Goal: Communication & Community: Answer question/provide support

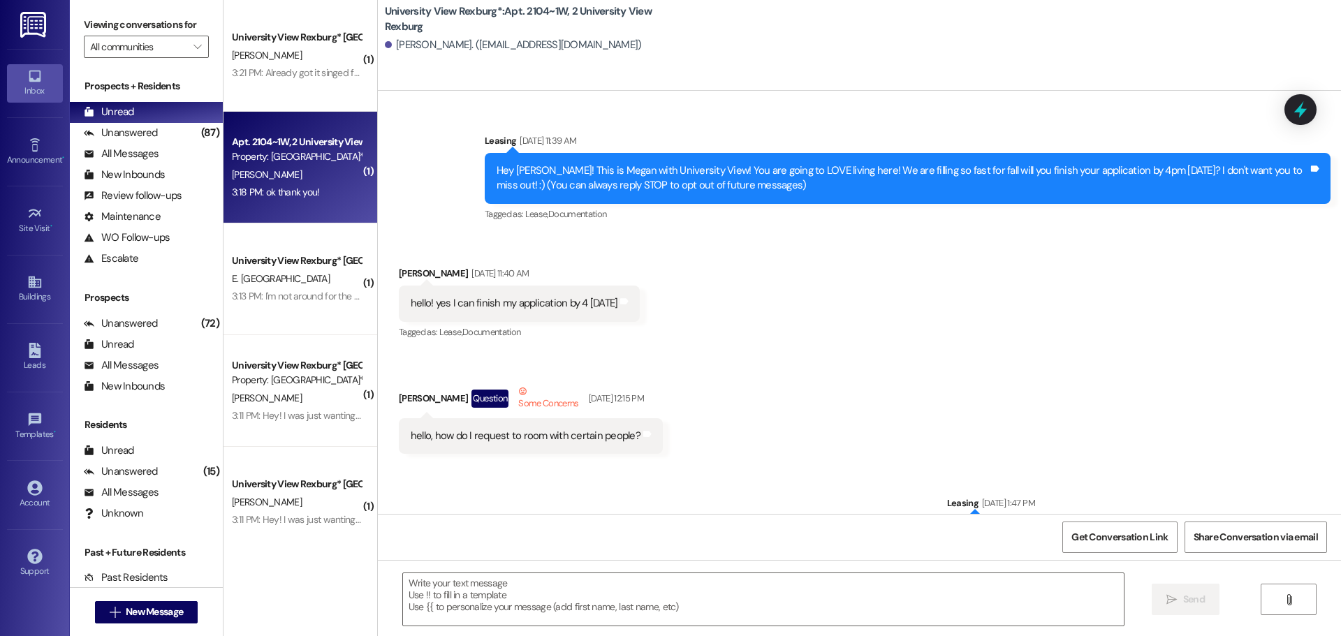
scroll to position [65803, 0]
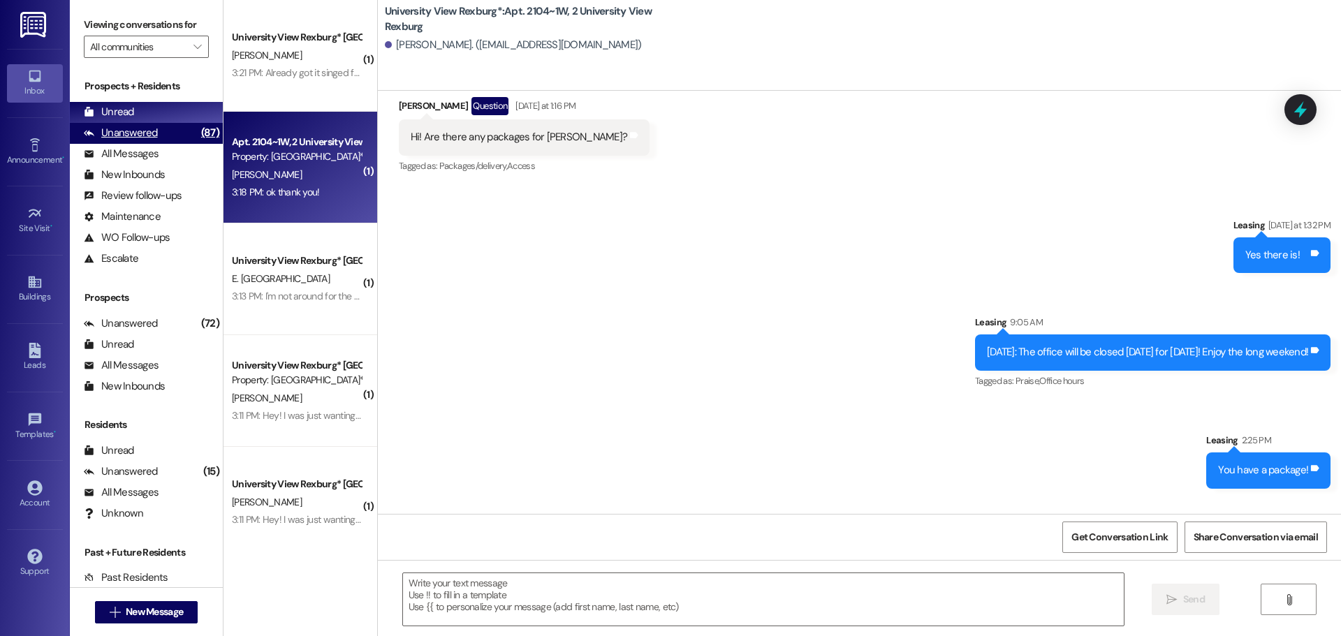
click at [106, 135] on div "Unanswered" at bounding box center [121, 133] width 74 height 15
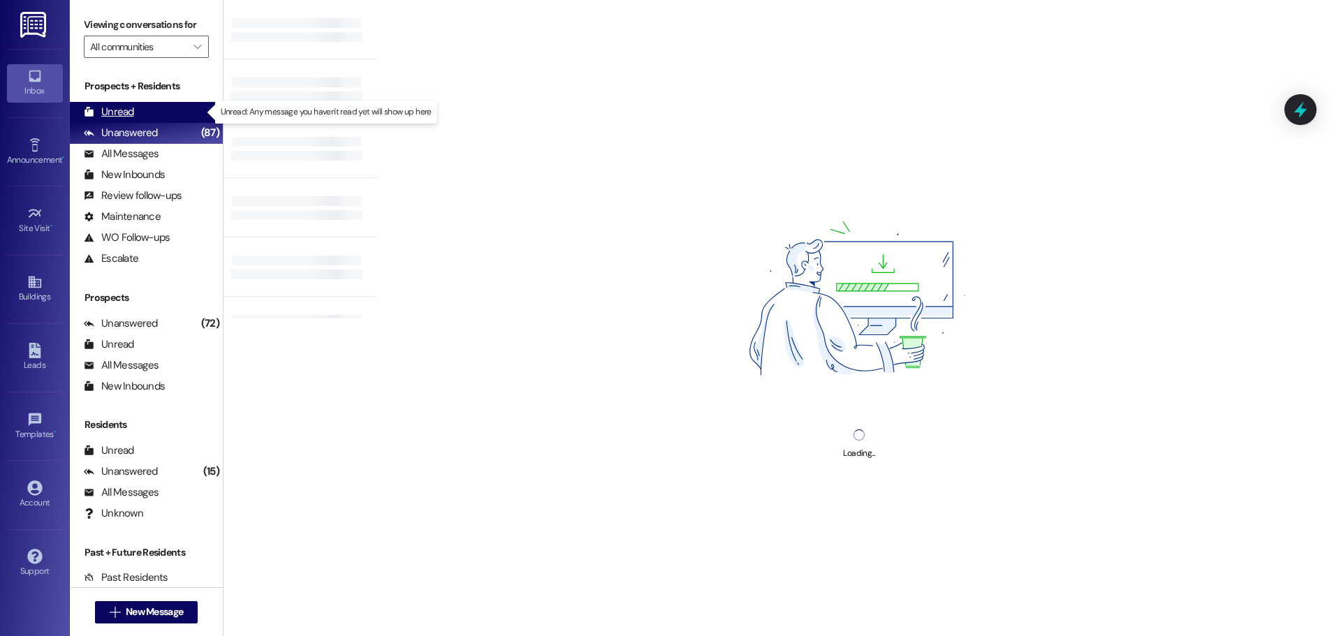
click at [124, 103] on div "Unread (0)" at bounding box center [146, 112] width 153 height 21
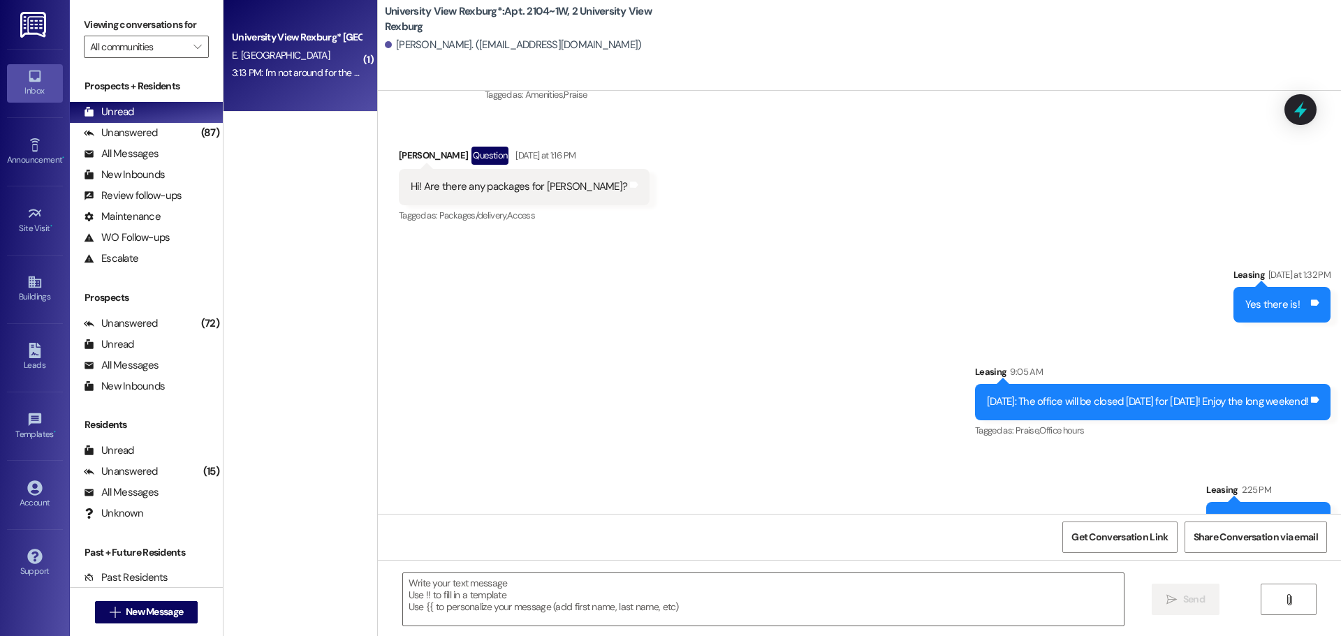
scroll to position [65824, 0]
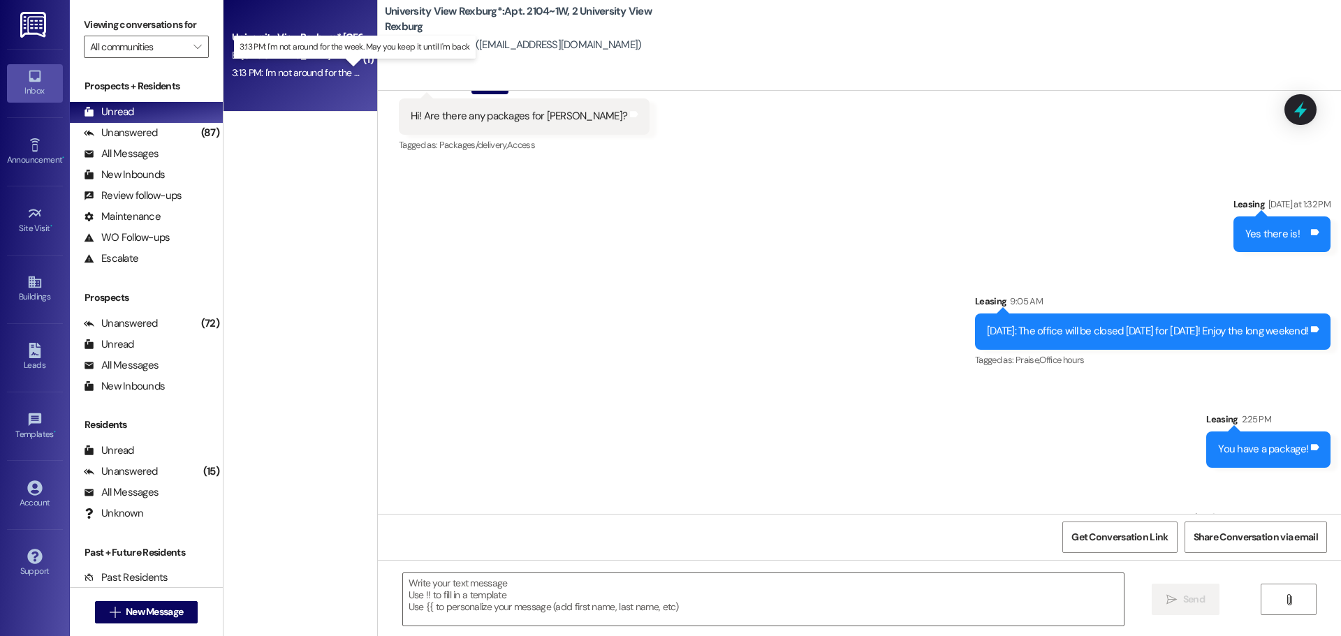
click at [332, 73] on div "3:13 PM: I'm not around for the week. May you keep it until I'm back 3:13 PM: I…" at bounding box center [364, 72] width 265 height 13
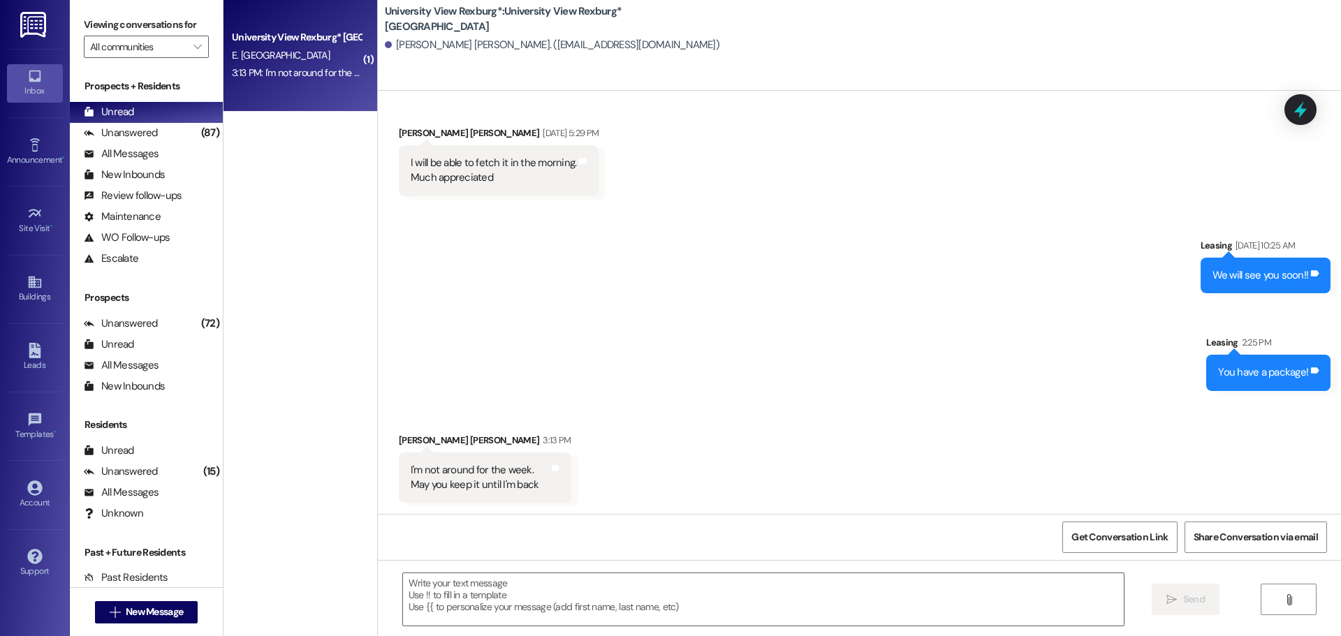
scroll to position [3776, 0]
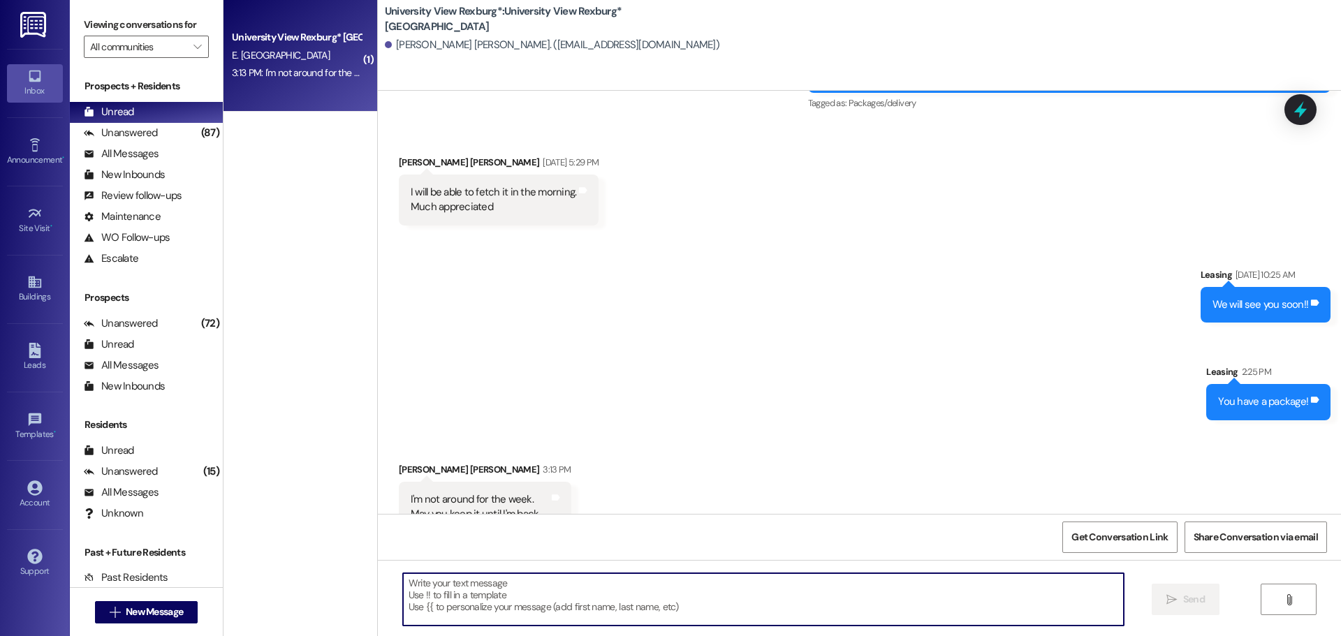
click at [564, 584] on textarea at bounding box center [763, 599] width 721 height 52
type textarea "We will keep it for you!"
click at [1200, 605] on span "Send" at bounding box center [1194, 599] width 22 height 15
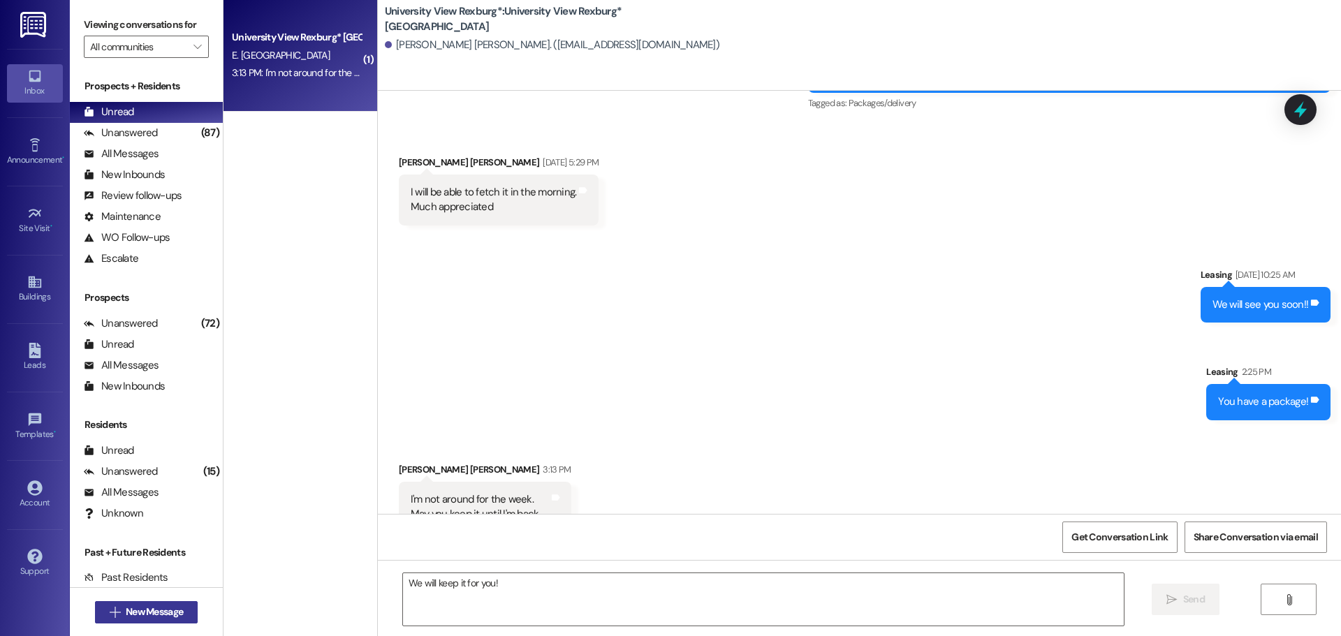
click at [157, 610] on span "New Message" at bounding box center [154, 612] width 57 height 15
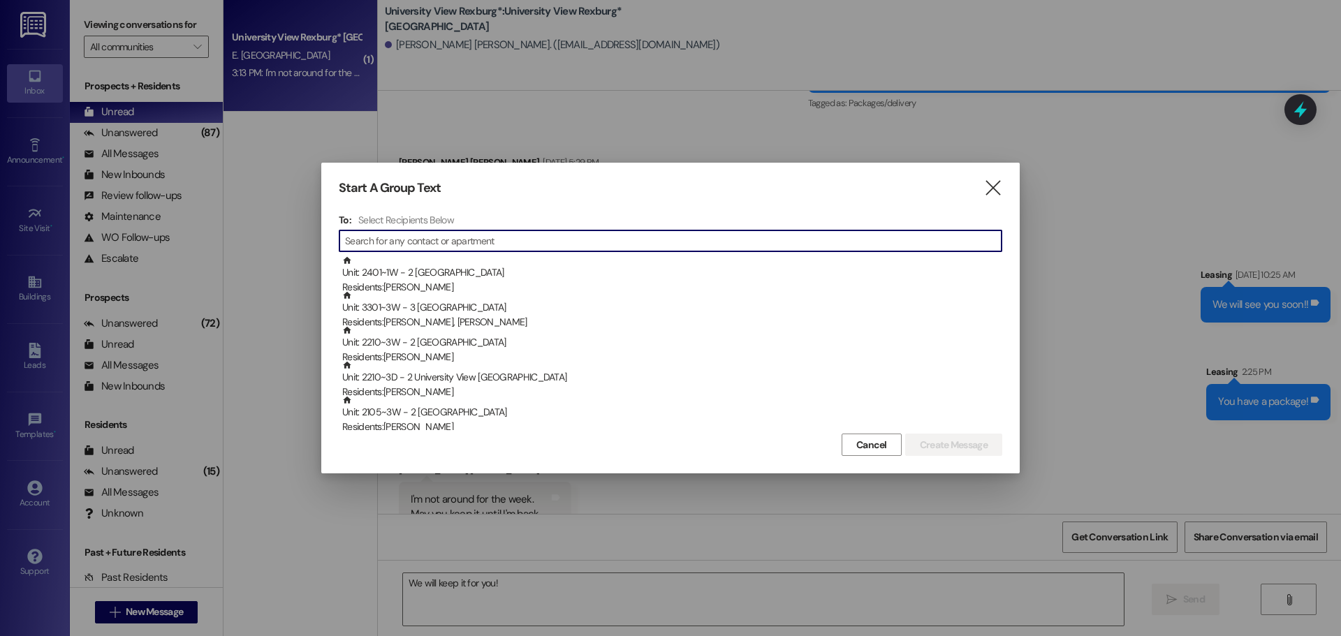
click at [591, 242] on input at bounding box center [673, 241] width 656 height 20
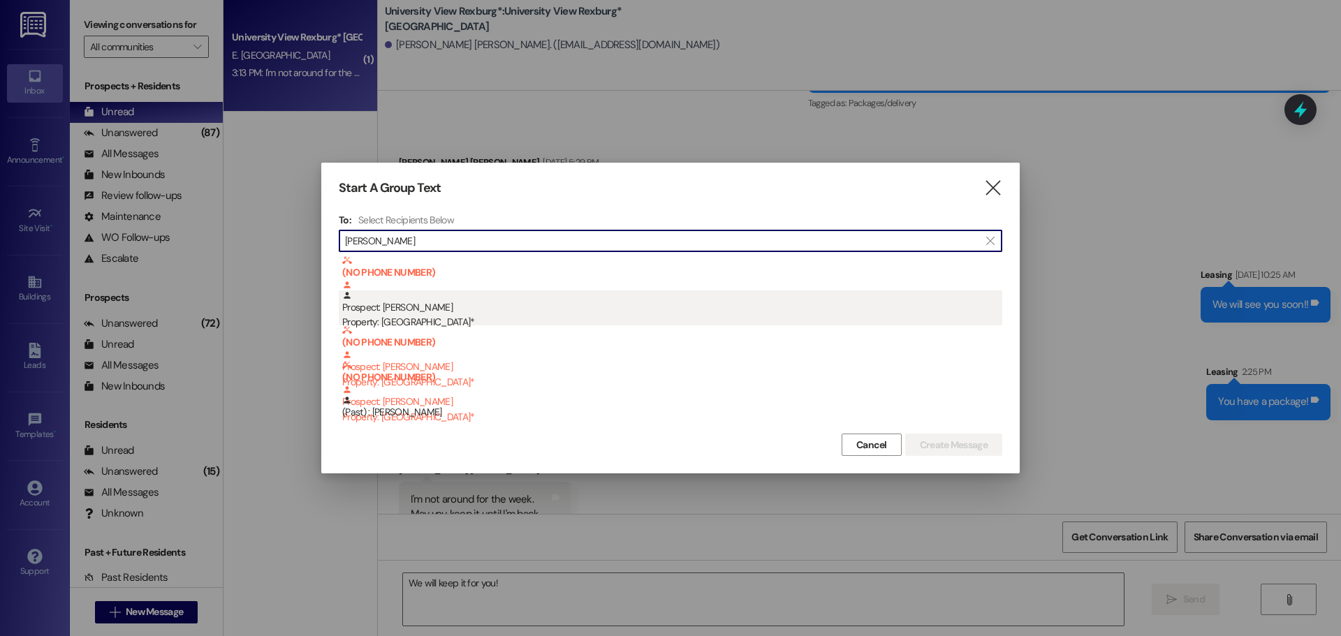
type input "[PERSON_NAME]"
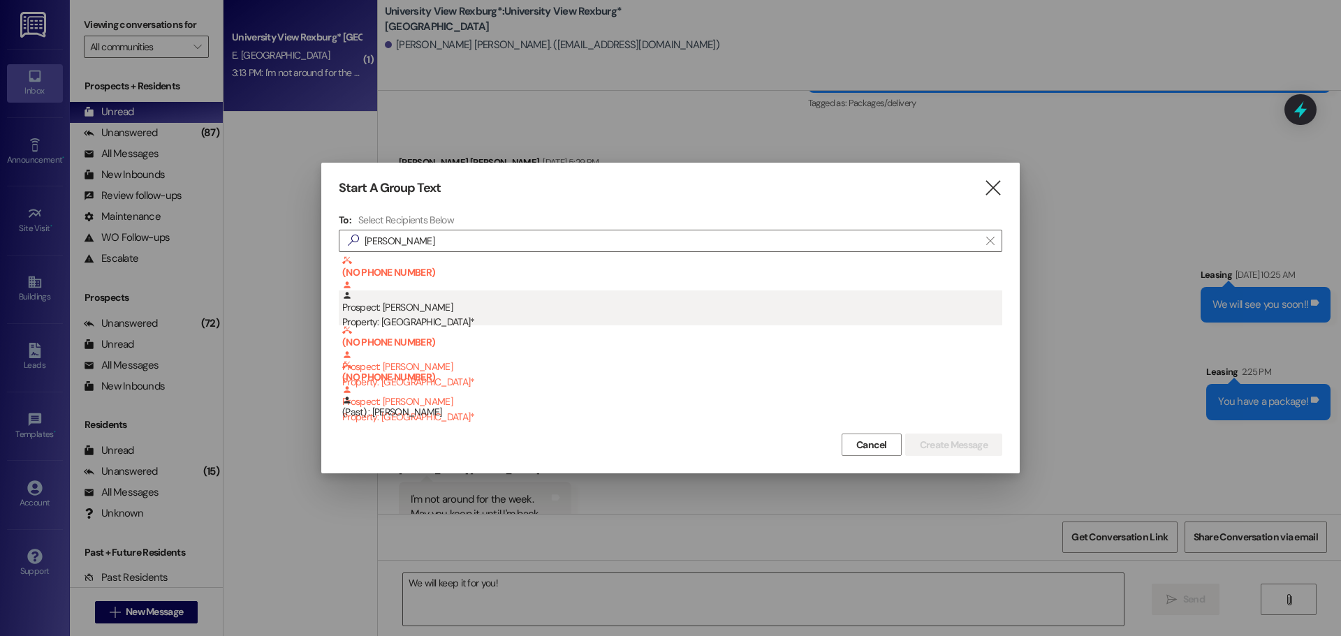
click at [385, 308] on div "Prospect: [PERSON_NAME] Property: [GEOGRAPHIC_DATA]*" at bounding box center [672, 310] width 660 height 40
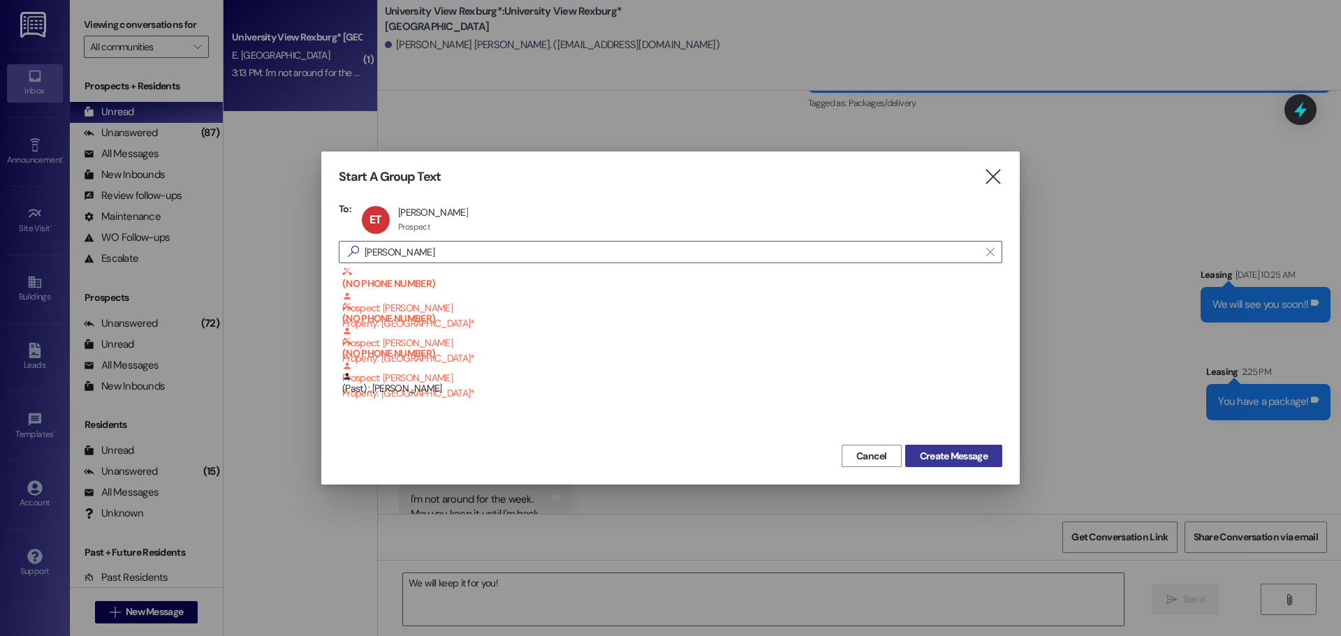
click at [920, 452] on span "Create Message" at bounding box center [954, 456] width 68 height 15
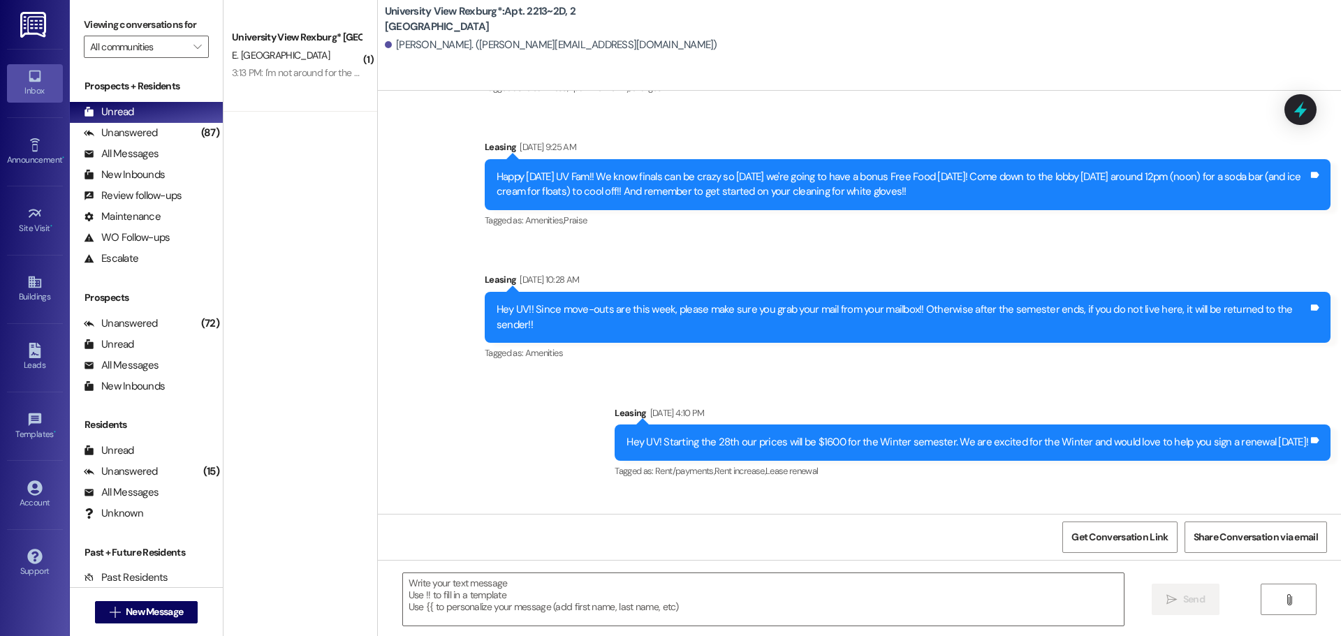
scroll to position [13674, 0]
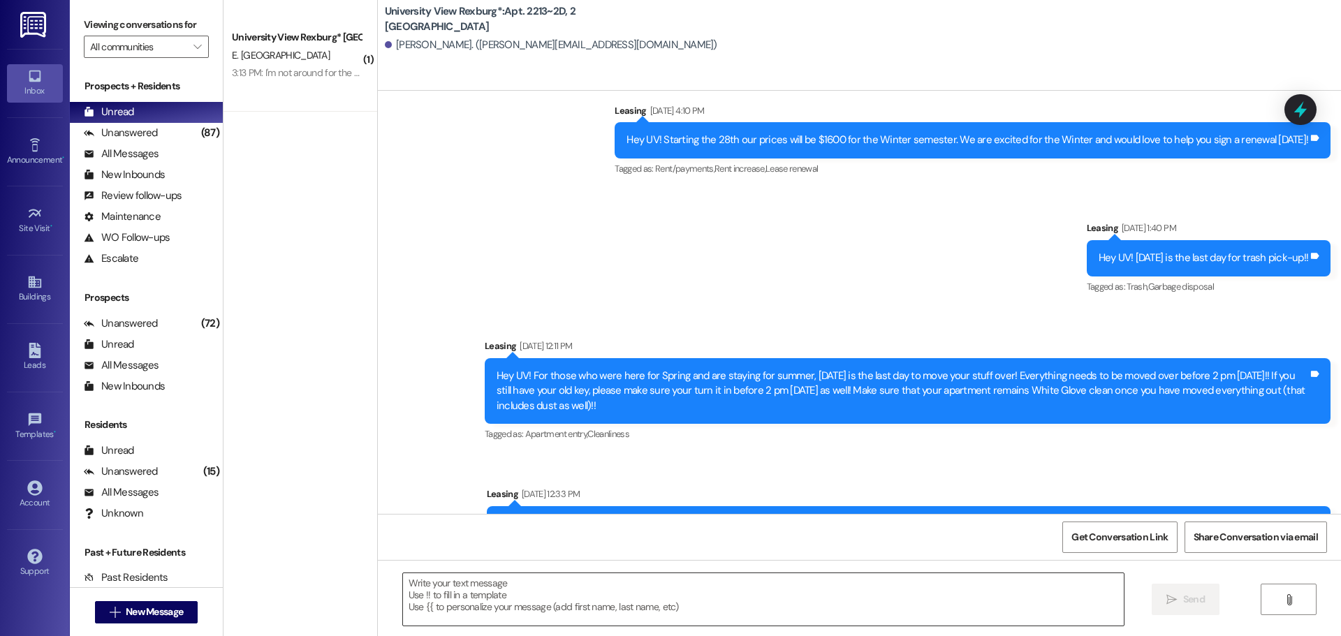
click at [537, 600] on textarea at bounding box center [763, 599] width 721 height 52
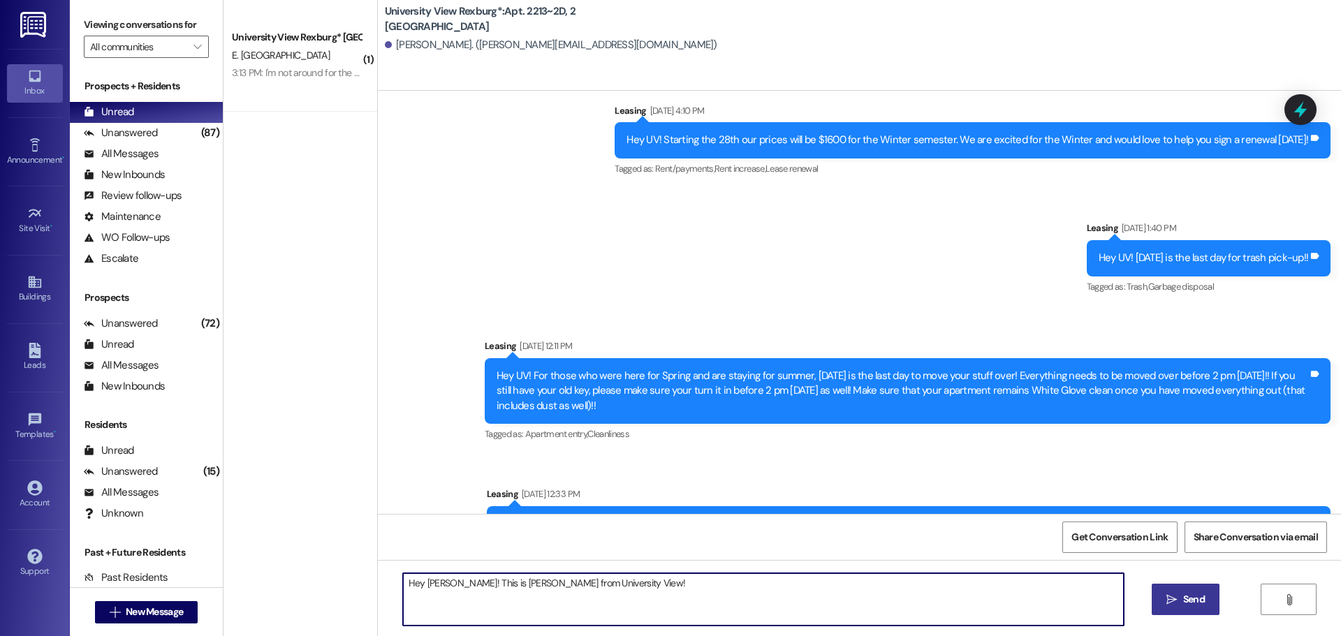
click at [616, 579] on textarea "Hey [PERSON_NAME]! This is [PERSON_NAME] from University View!" at bounding box center [763, 599] width 721 height 52
click at [735, 582] on textarea "Hey [PERSON_NAME]! This is [PERSON_NAME] from University View! We are excited t…" at bounding box center [763, 599] width 721 height 52
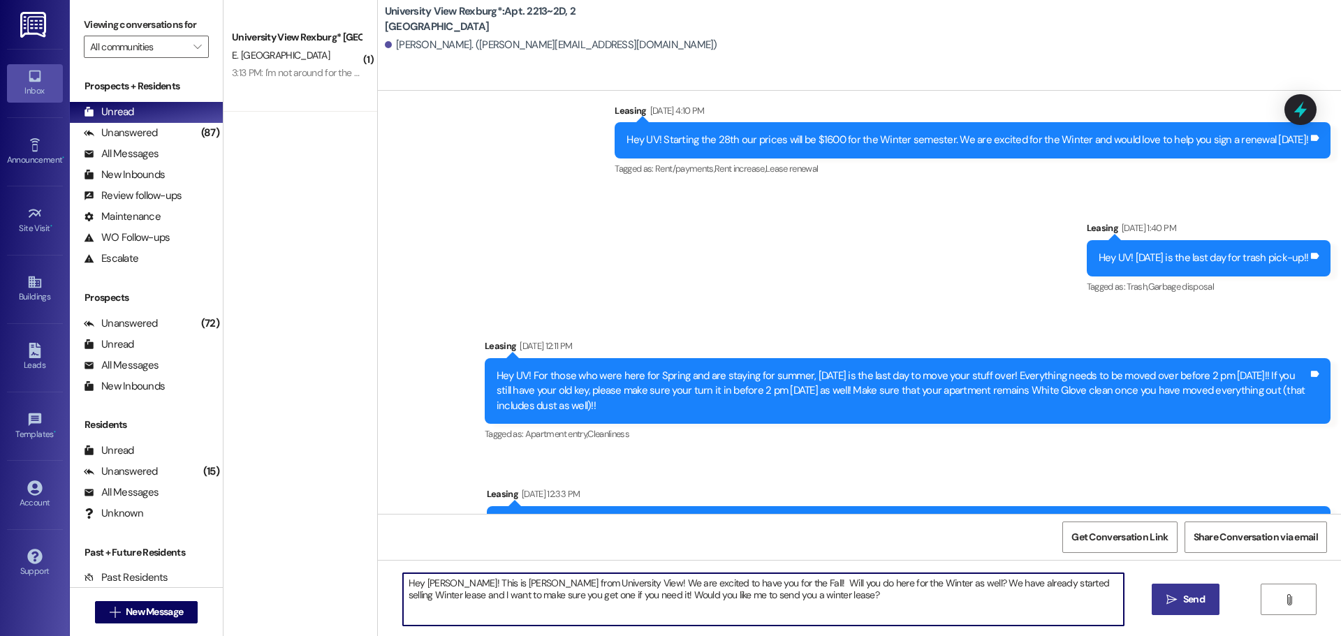
drag, startPoint x: 783, startPoint y: 597, endPoint x: 375, endPoint y: 575, distance: 409.1
click at [378, 575] on div "Hey [PERSON_NAME]! This is [PERSON_NAME] from University View! We are excited t…" at bounding box center [859, 612] width 963 height 105
type textarea "Hey [PERSON_NAME]! This is [PERSON_NAME] from University View! We are excited t…"
click at [1167, 605] on span " Send" at bounding box center [1185, 599] width 44 height 15
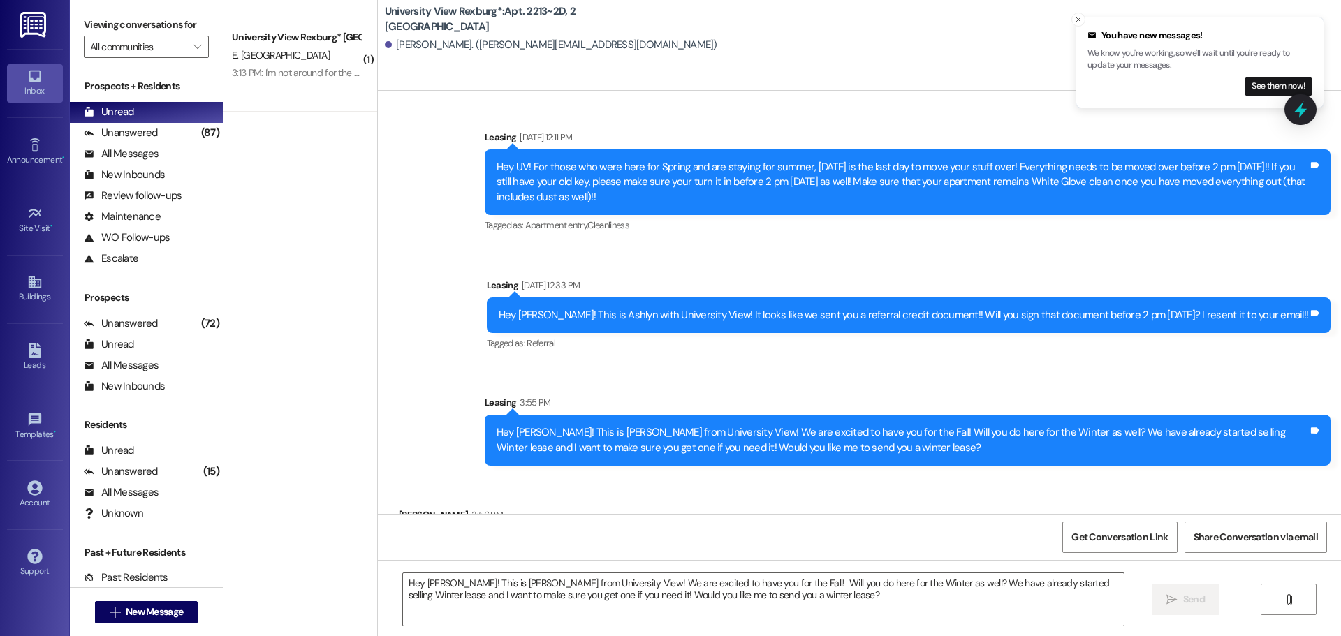
scroll to position [13884, 0]
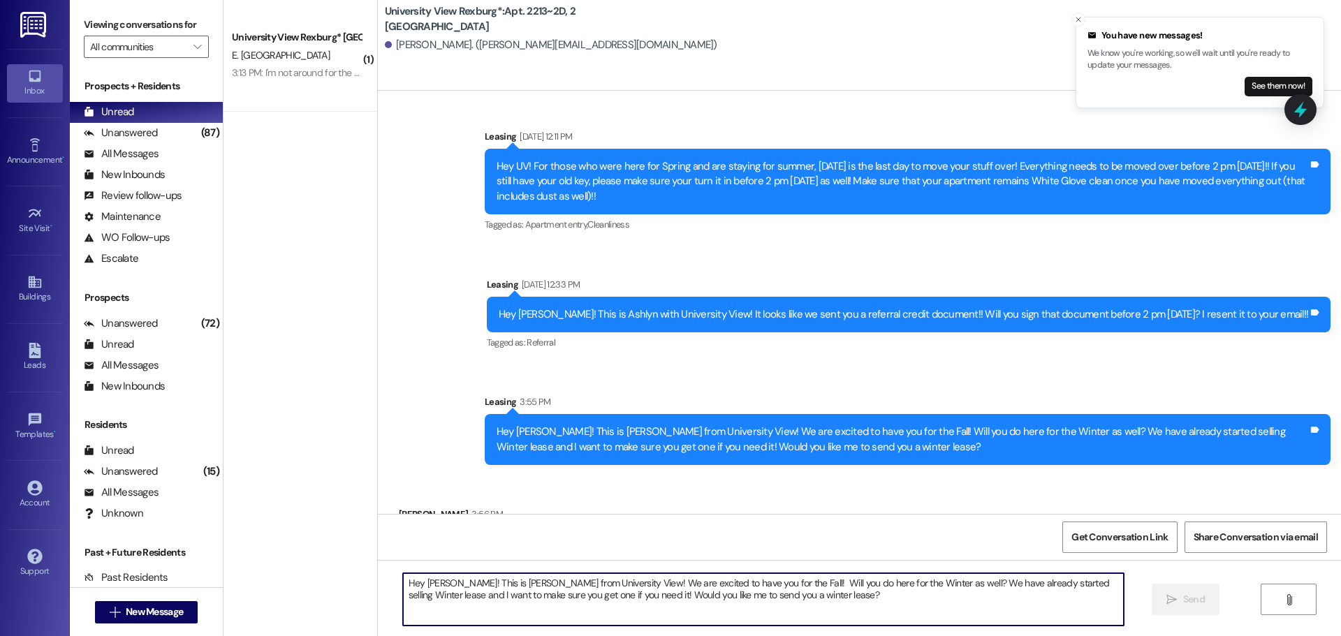
click at [468, 598] on textarea "Hey [PERSON_NAME]! This is [PERSON_NAME] from University View! We are excited t…" at bounding box center [763, 599] width 721 height 52
click at [1082, 20] on icon "Close toast" at bounding box center [1078, 19] width 8 height 8
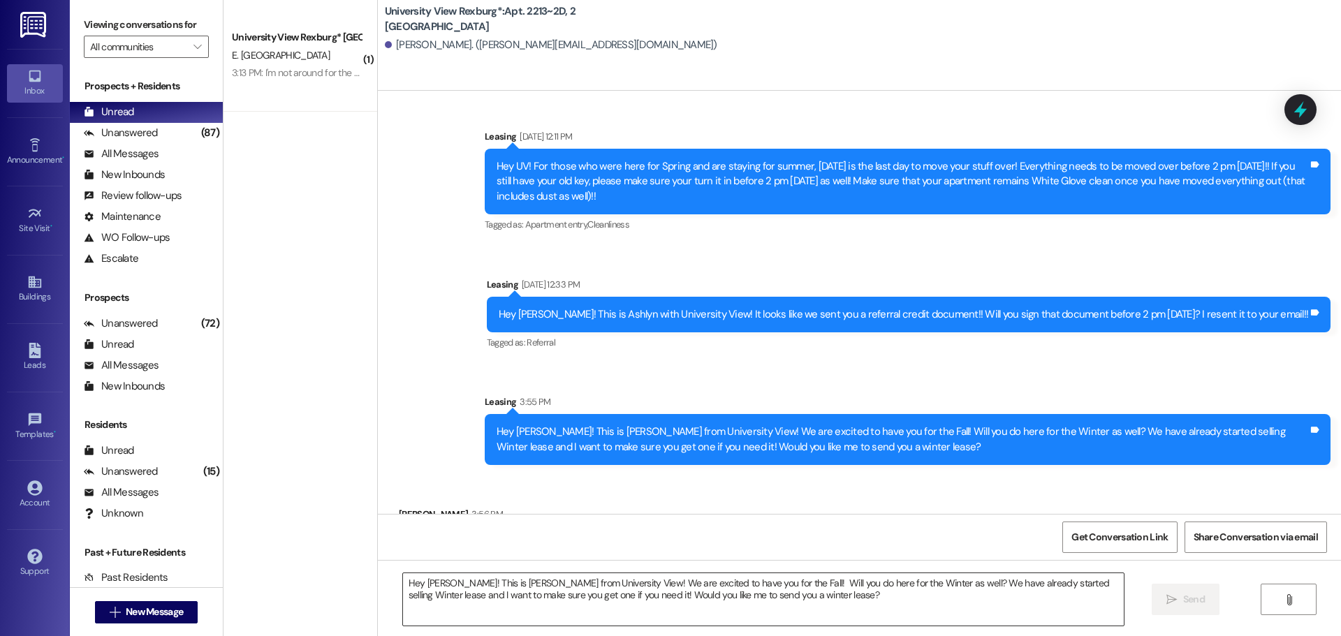
click at [484, 587] on textarea "Hey [PERSON_NAME]! This is [PERSON_NAME] from University View! We are excited t…" at bounding box center [763, 599] width 721 height 52
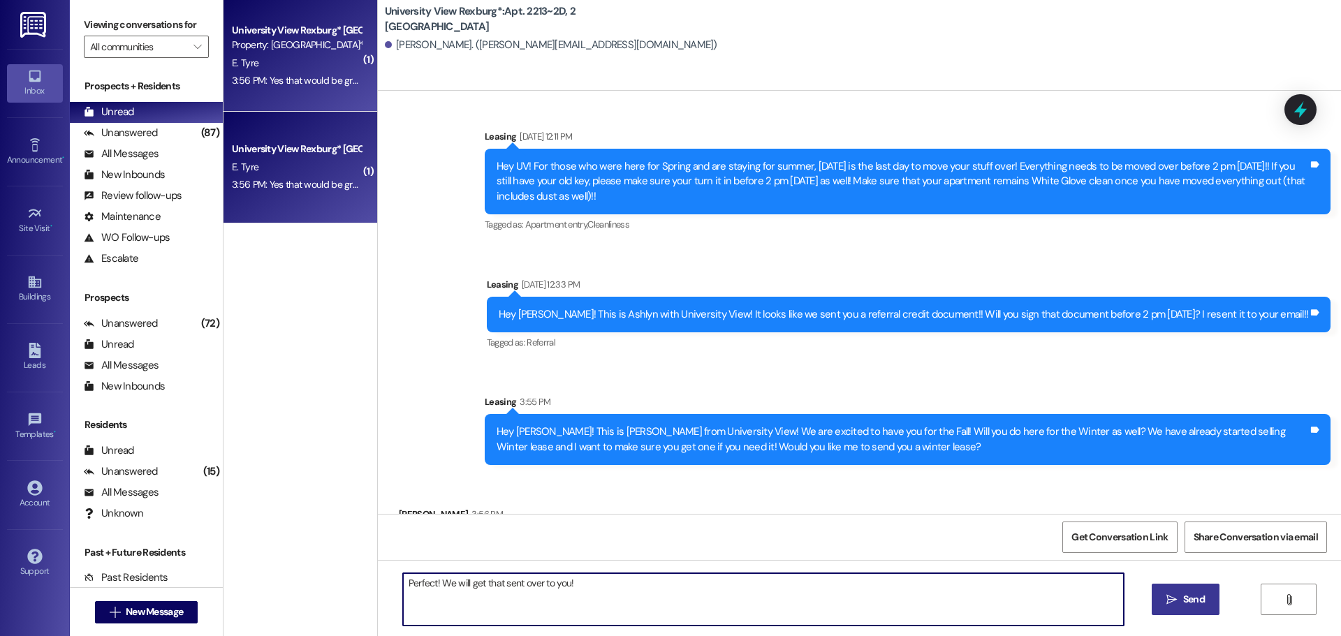
type textarea "Perfect! We will get that sent over to you!"
click at [1180, 607] on span "Send" at bounding box center [1193, 599] width 27 height 15
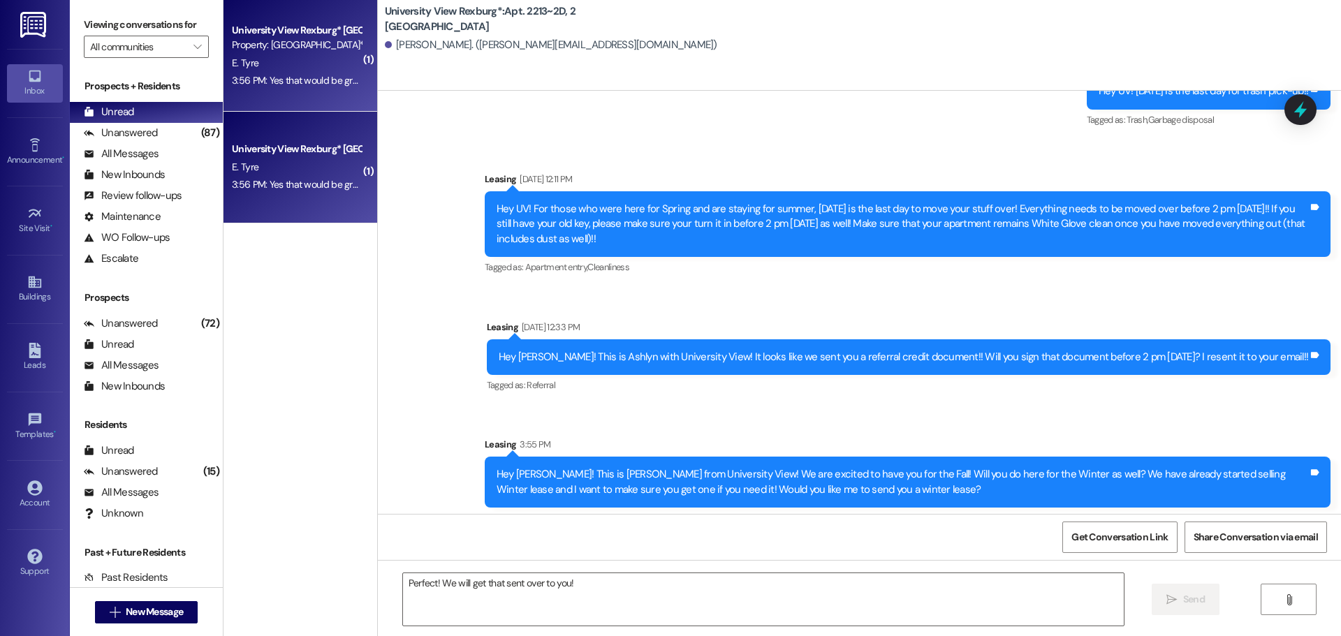
scroll to position [13981, 0]
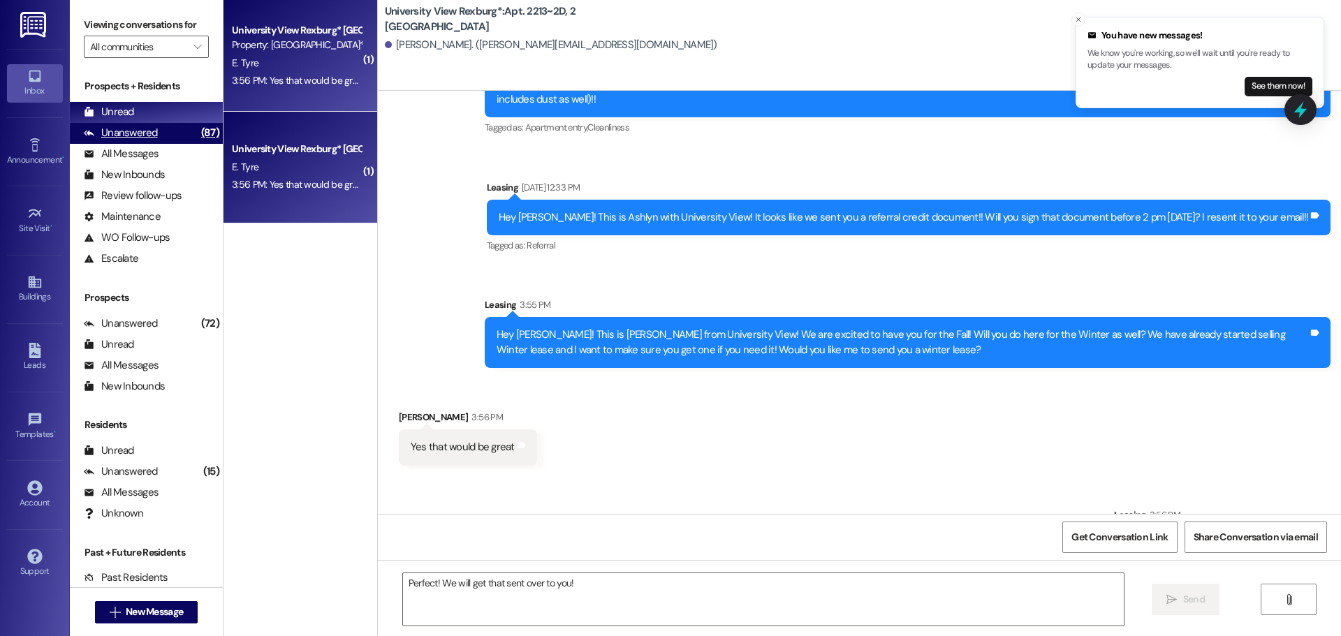
click at [155, 131] on div "Unanswered" at bounding box center [121, 133] width 74 height 15
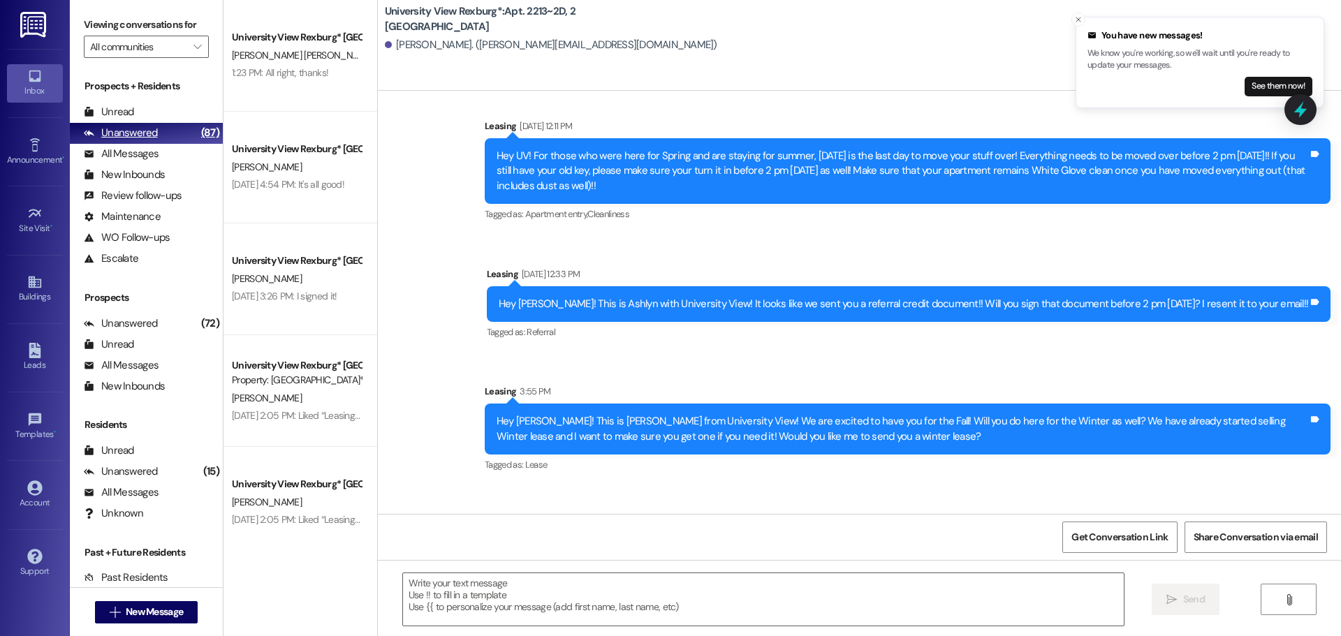
scroll to position [13924, 0]
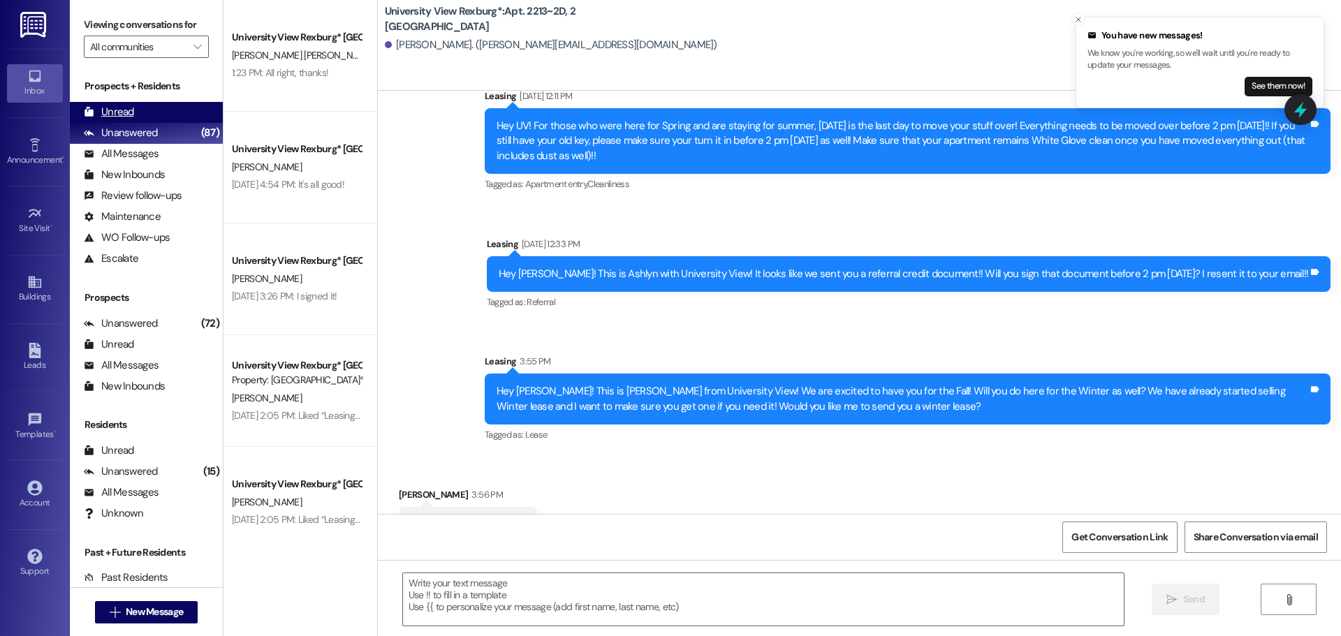
click at [152, 112] on div "Unread (0)" at bounding box center [146, 112] width 153 height 21
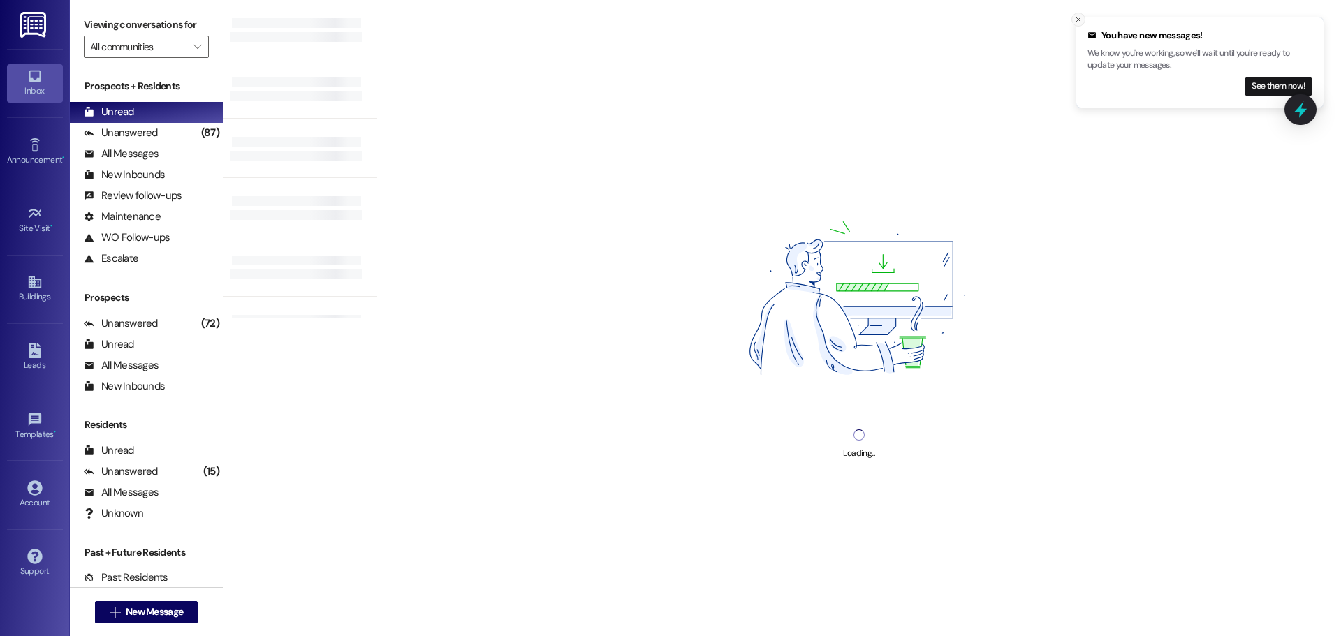
click at [1082, 22] on button "Close toast" at bounding box center [1078, 20] width 14 height 14
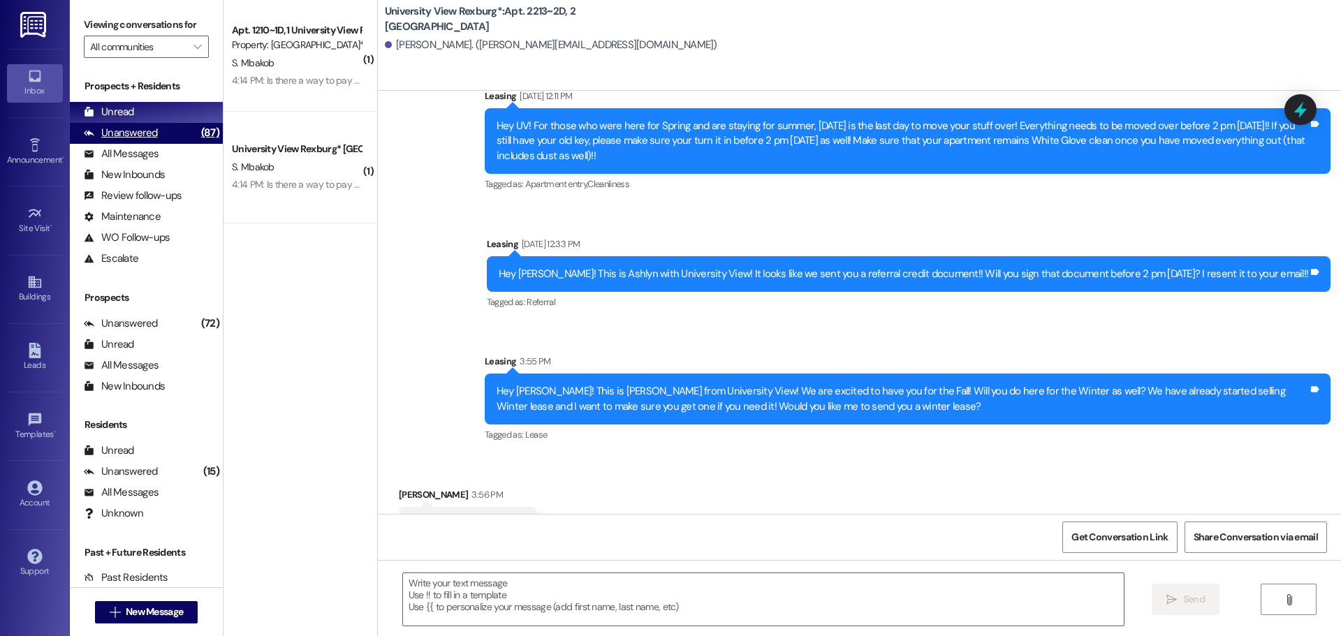
click at [120, 133] on div "Unanswered" at bounding box center [121, 133] width 74 height 15
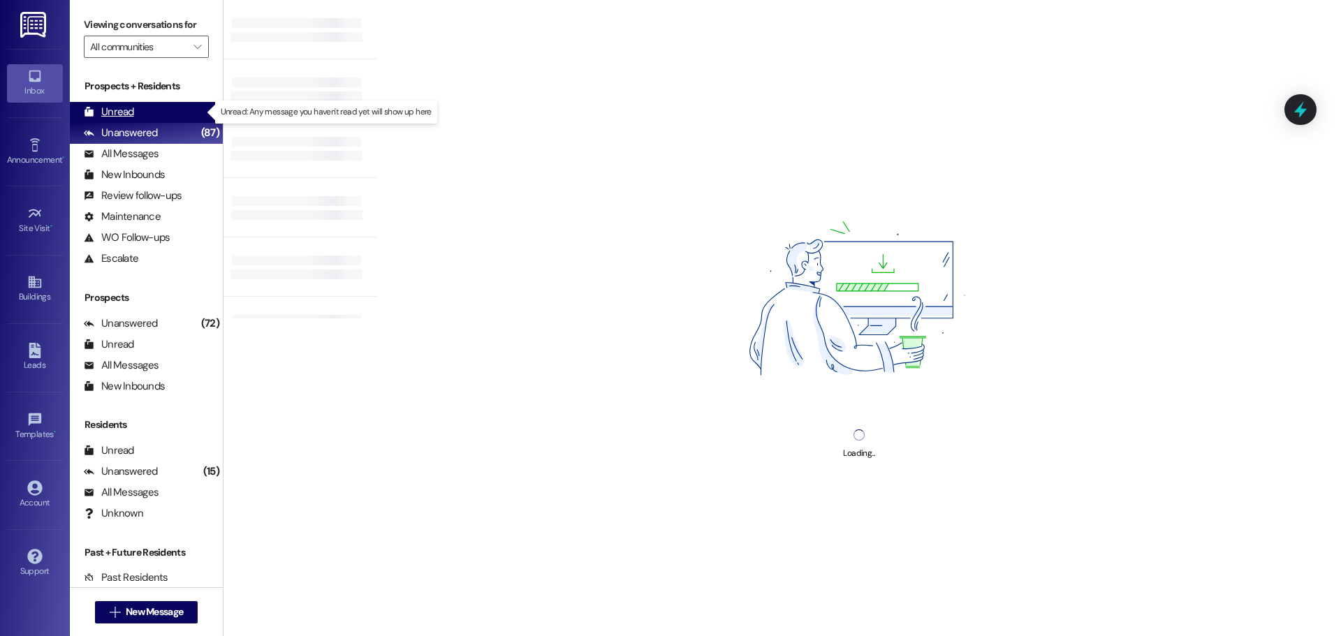
click at [126, 106] on div "Unread" at bounding box center [109, 112] width 50 height 15
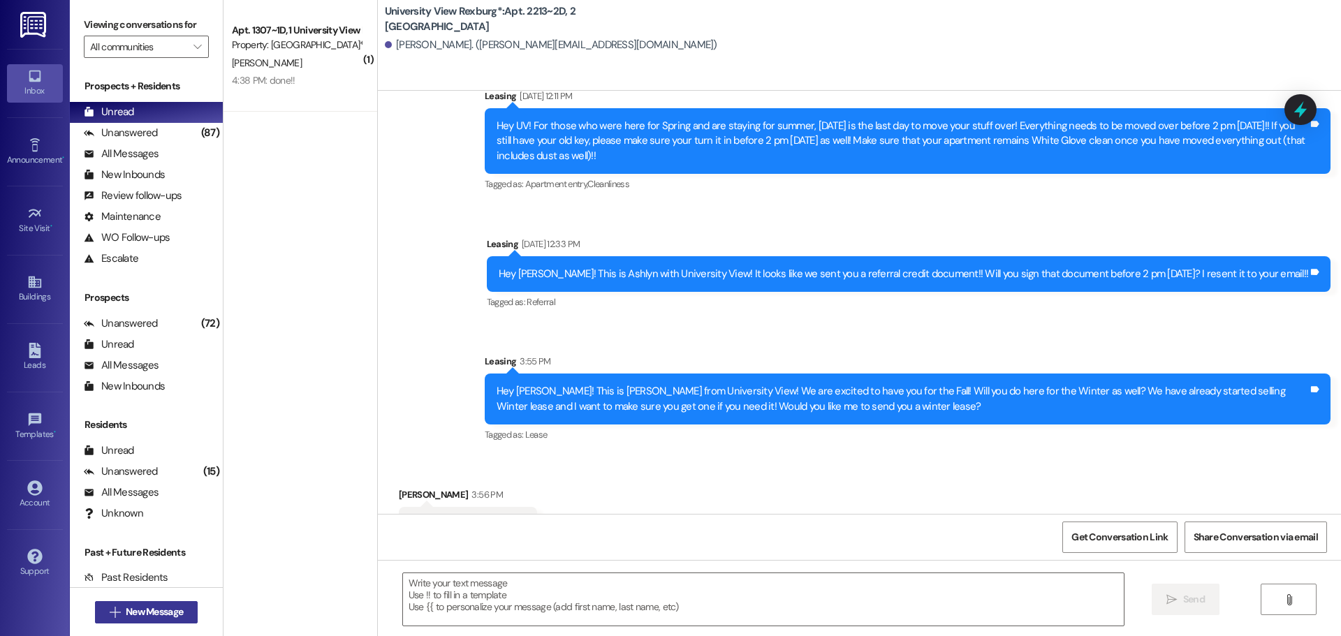
click at [126, 612] on span "New Message" at bounding box center [154, 612] width 57 height 15
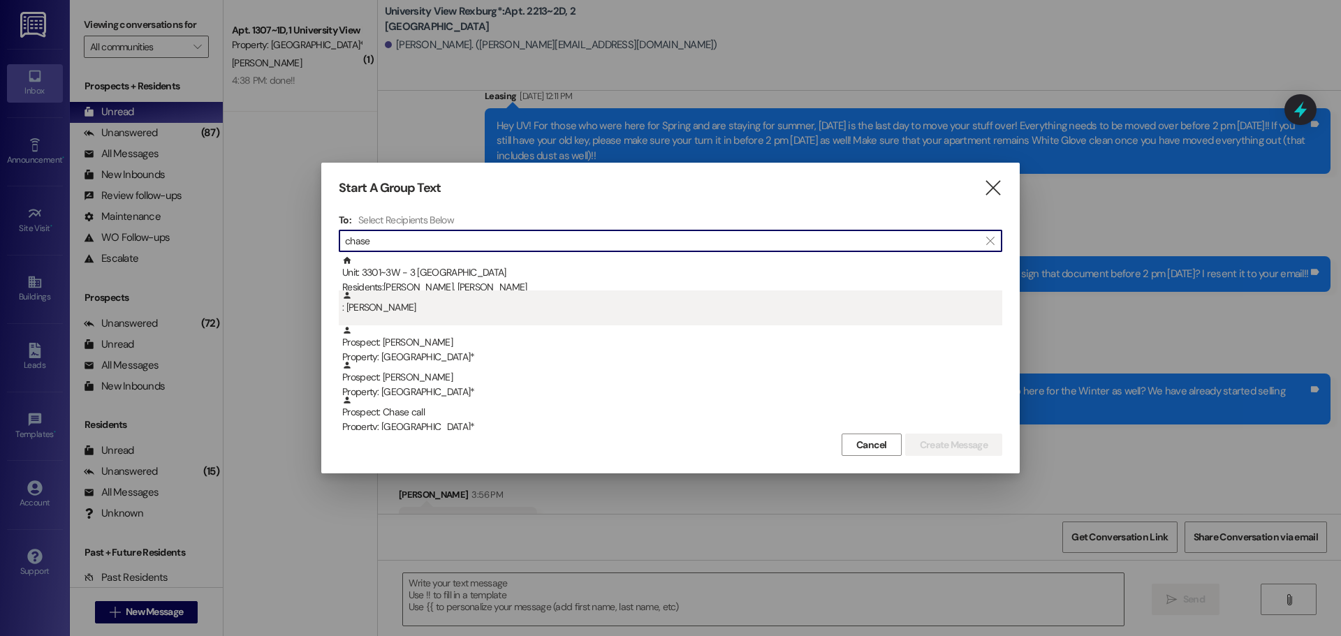
type input "chase"
click at [410, 319] on div ": [PERSON_NAME]" at bounding box center [670, 307] width 663 height 35
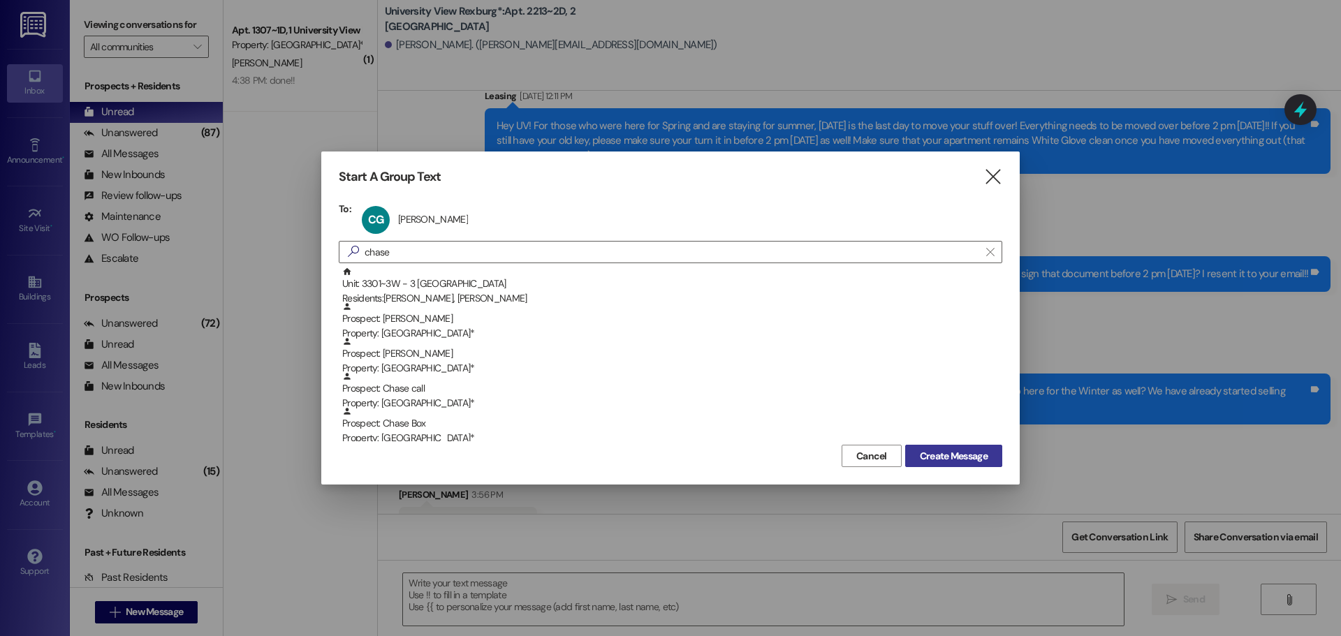
click at [971, 452] on span "Create Message" at bounding box center [954, 456] width 68 height 15
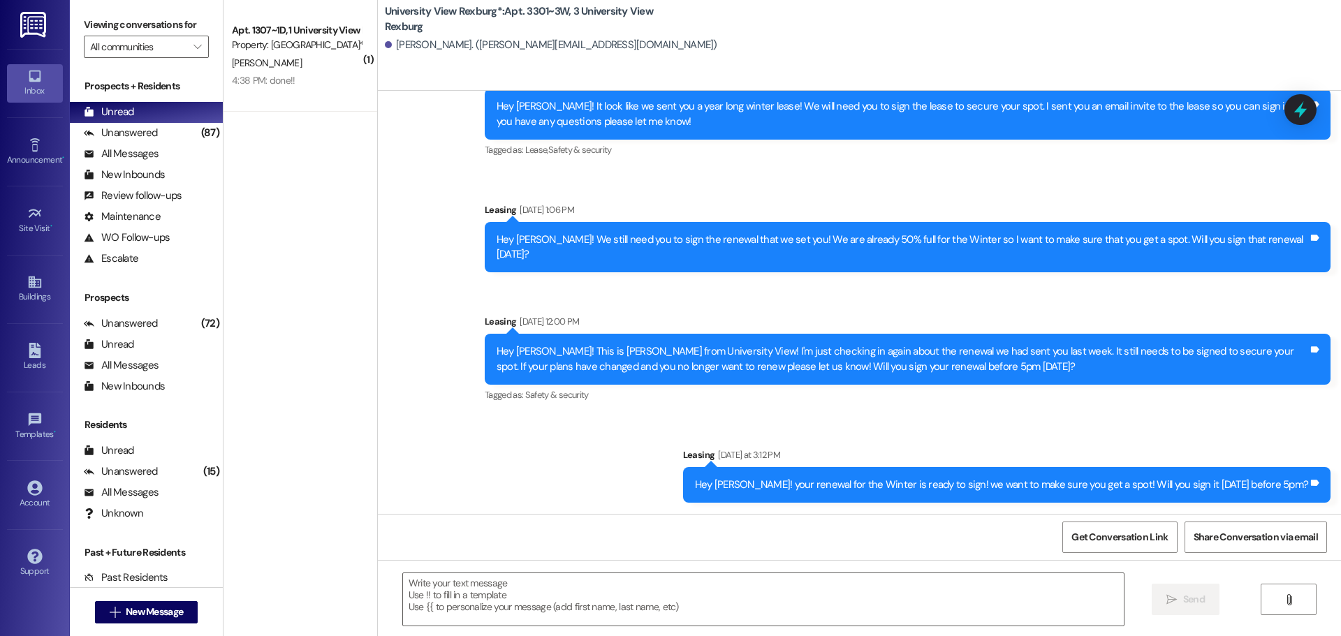
scroll to position [2694, 0]
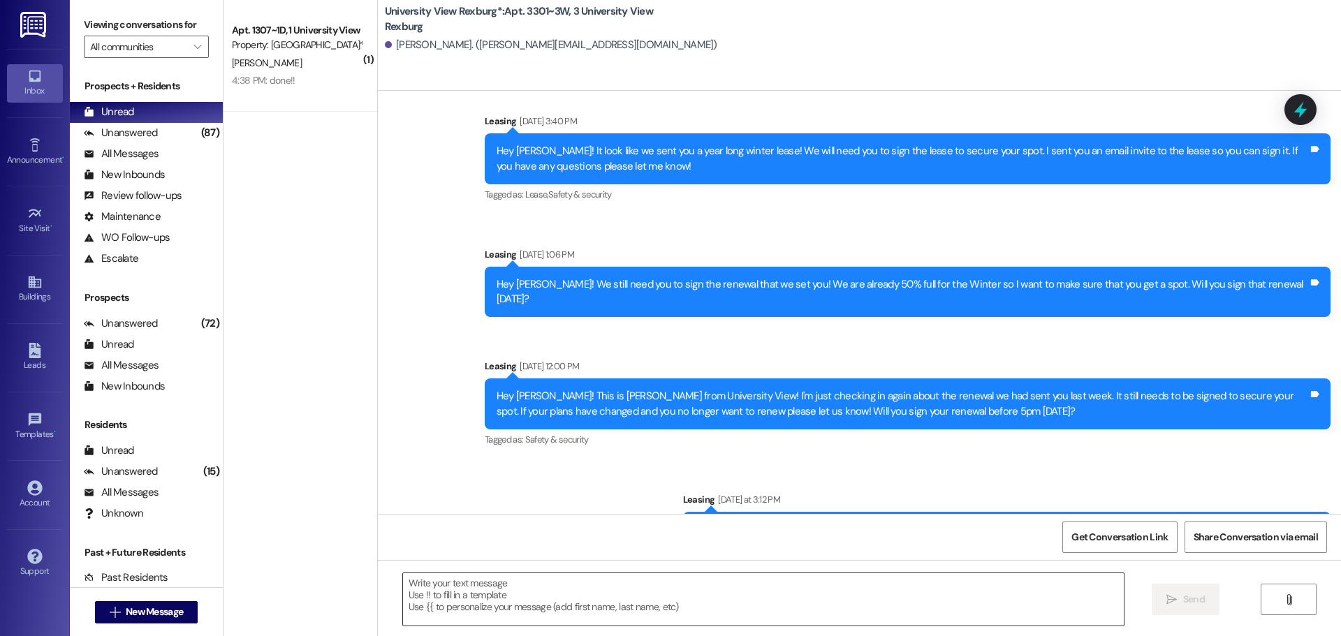
click at [600, 594] on textarea at bounding box center [763, 599] width 721 height 52
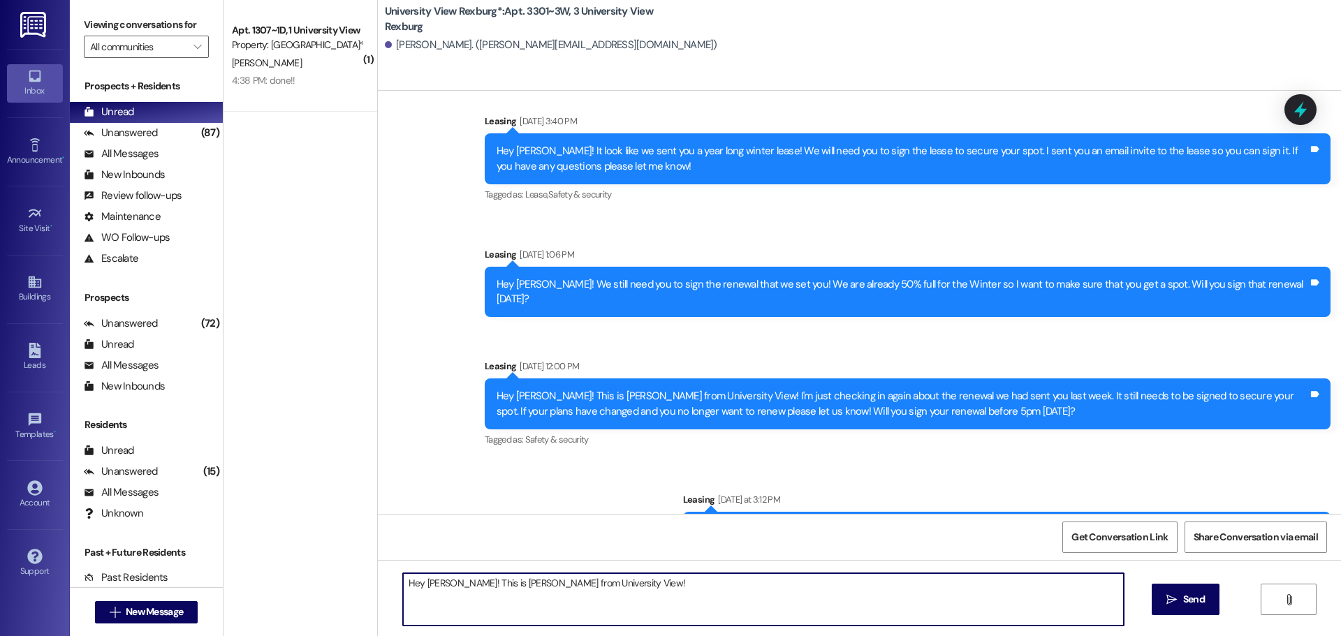
click at [612, 587] on textarea "Hey [PERSON_NAME]! This is [PERSON_NAME] from University View!" at bounding box center [763, 599] width 721 height 52
click at [591, 582] on textarea "Hey [PERSON_NAME]! This is [PERSON_NAME] from University View! winter is just a…" at bounding box center [763, 599] width 721 height 52
click at [772, 591] on textarea "Hey [PERSON_NAME]! This is [PERSON_NAME] from University View! Winter is just a…" at bounding box center [763, 599] width 721 height 52
drag, startPoint x: 449, startPoint y: 593, endPoint x: 348, endPoint y: 552, distance: 108.4
click at [348, 552] on div "( 1 ) Apt. 1307~1D, 1 [GEOGRAPHIC_DATA] Property: [GEOGRAPHIC_DATA]* [PERSON_NA…" at bounding box center [781, 318] width 1117 height 636
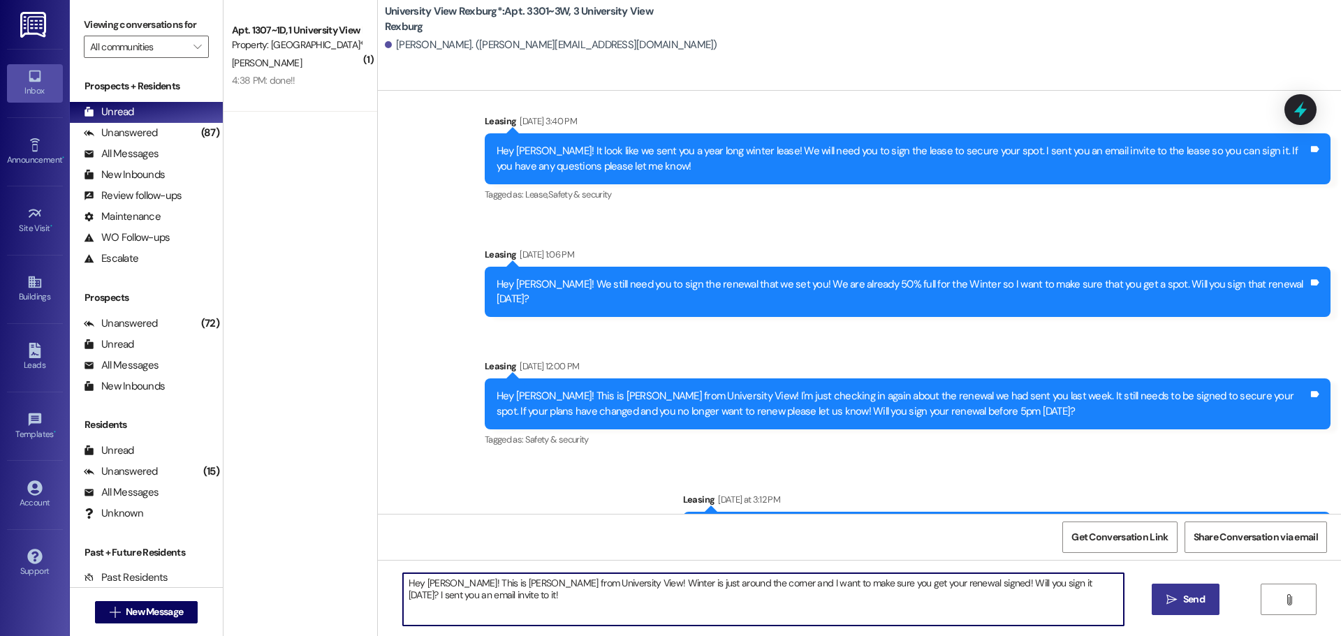
type textarea "Hey [PERSON_NAME]! This is [PERSON_NAME] from University View! Winter is just a…"
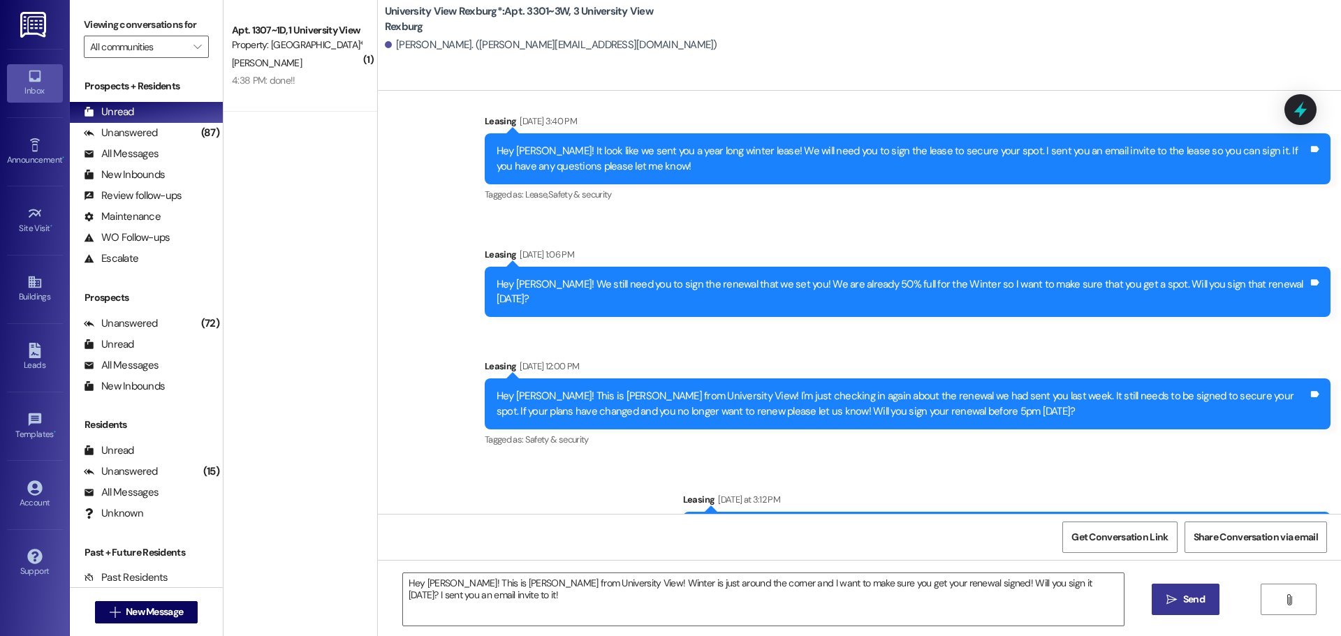
click at [1190, 596] on span "Send" at bounding box center [1194, 599] width 22 height 15
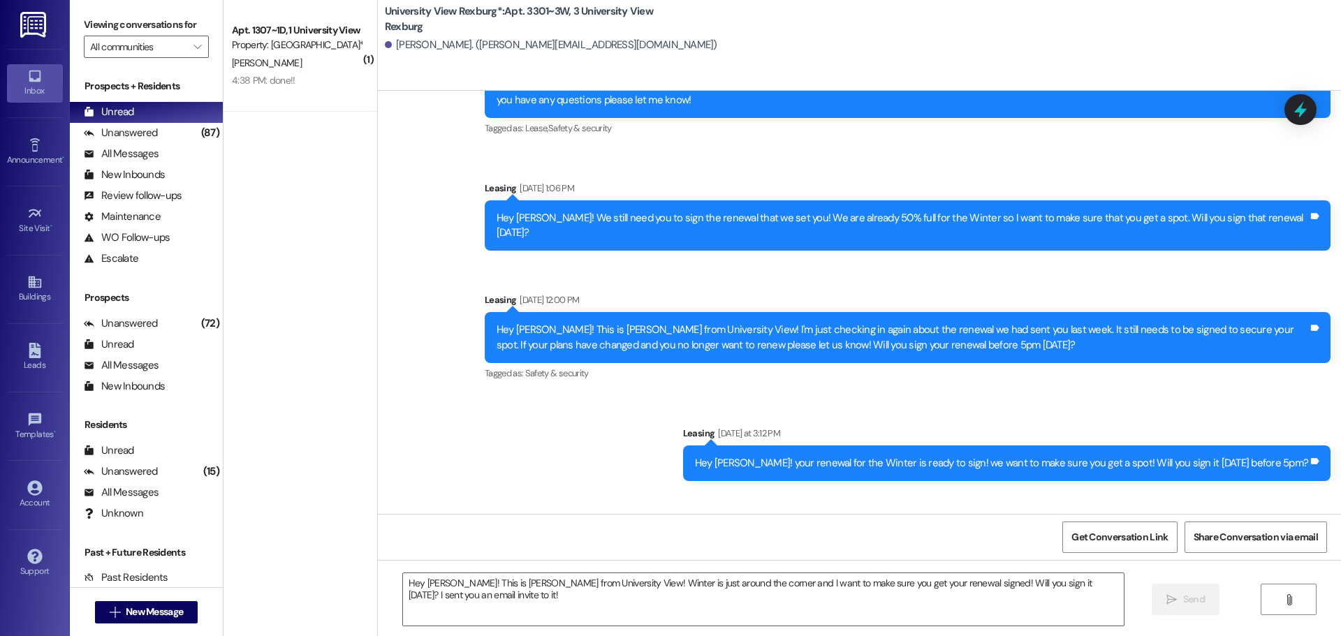
scroll to position [2791, 0]
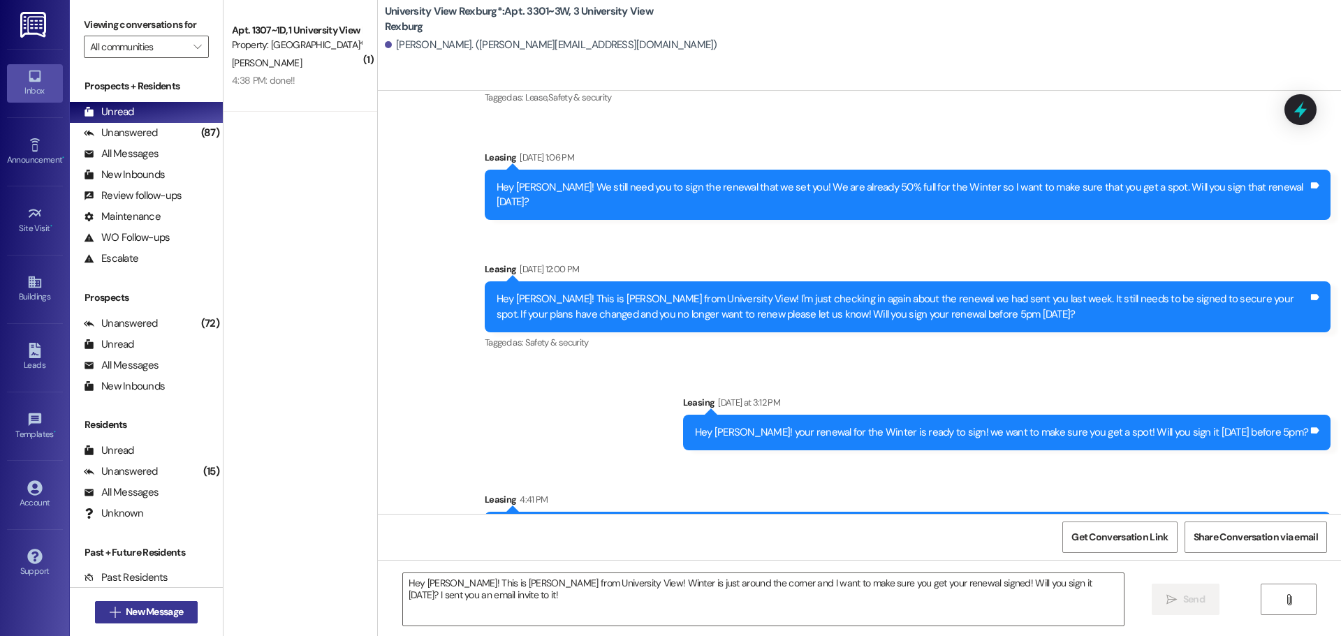
click at [145, 612] on span "New Message" at bounding box center [154, 612] width 57 height 15
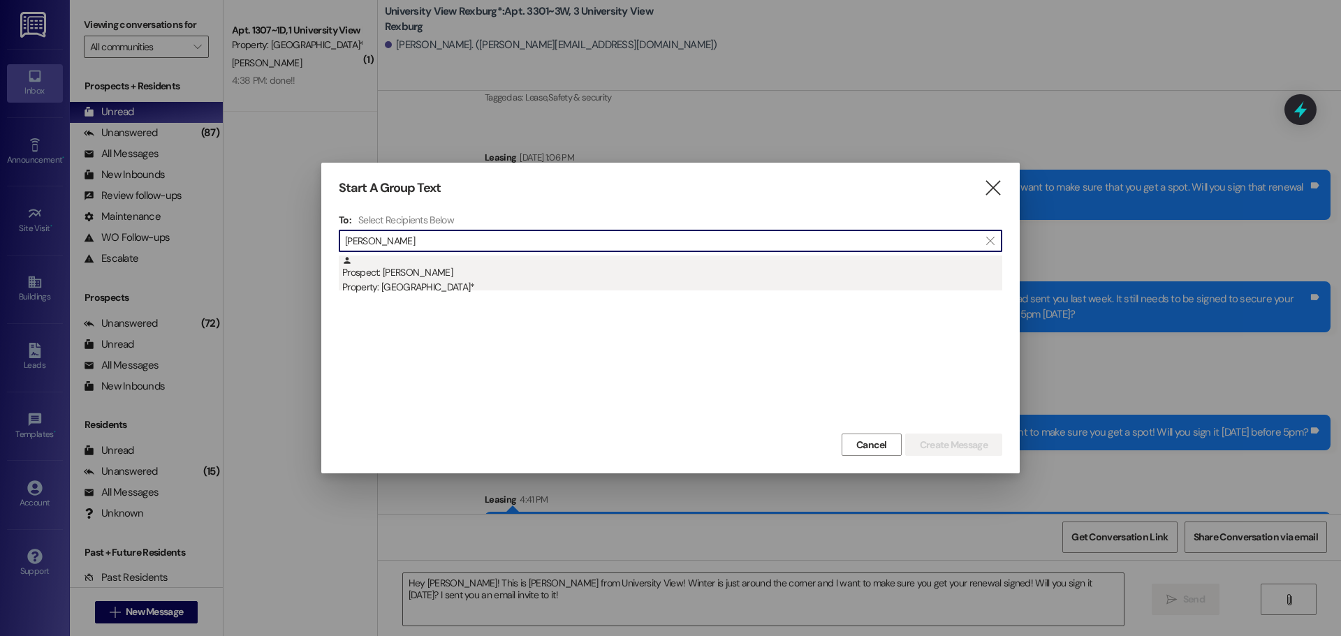
type input "[PERSON_NAME]"
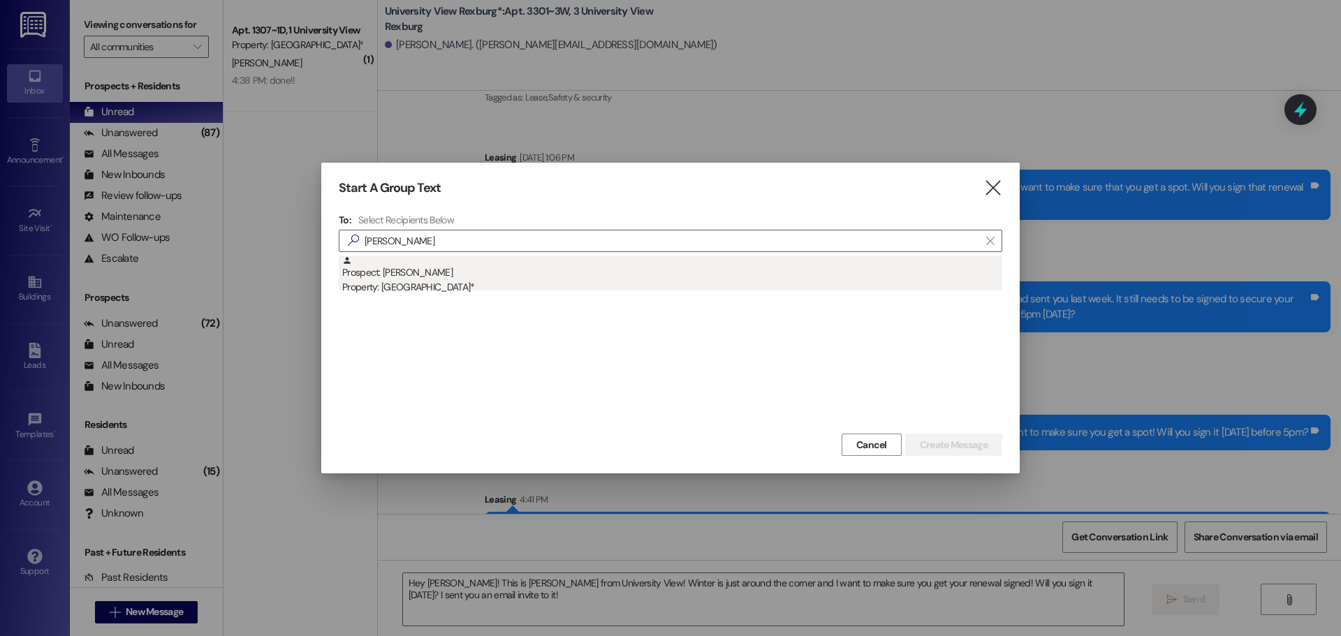
click at [502, 290] on div "Property: [GEOGRAPHIC_DATA]*" at bounding box center [672, 287] width 660 height 15
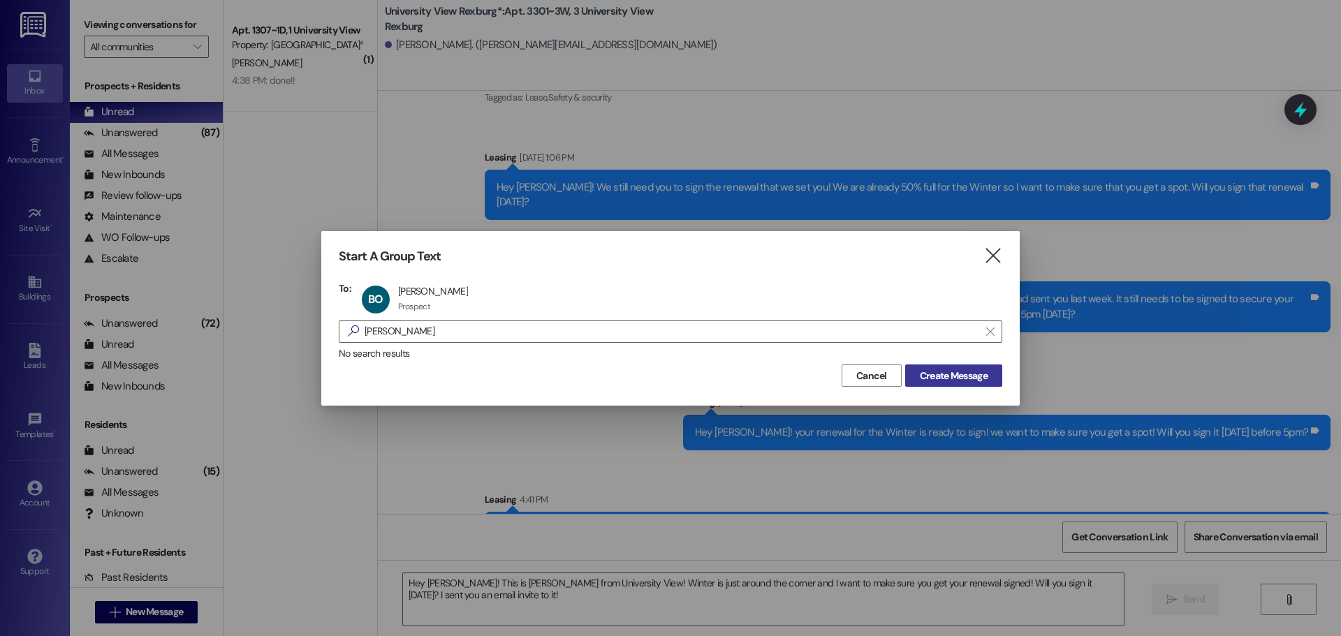
click at [978, 377] on span "Create Message" at bounding box center [954, 376] width 68 height 15
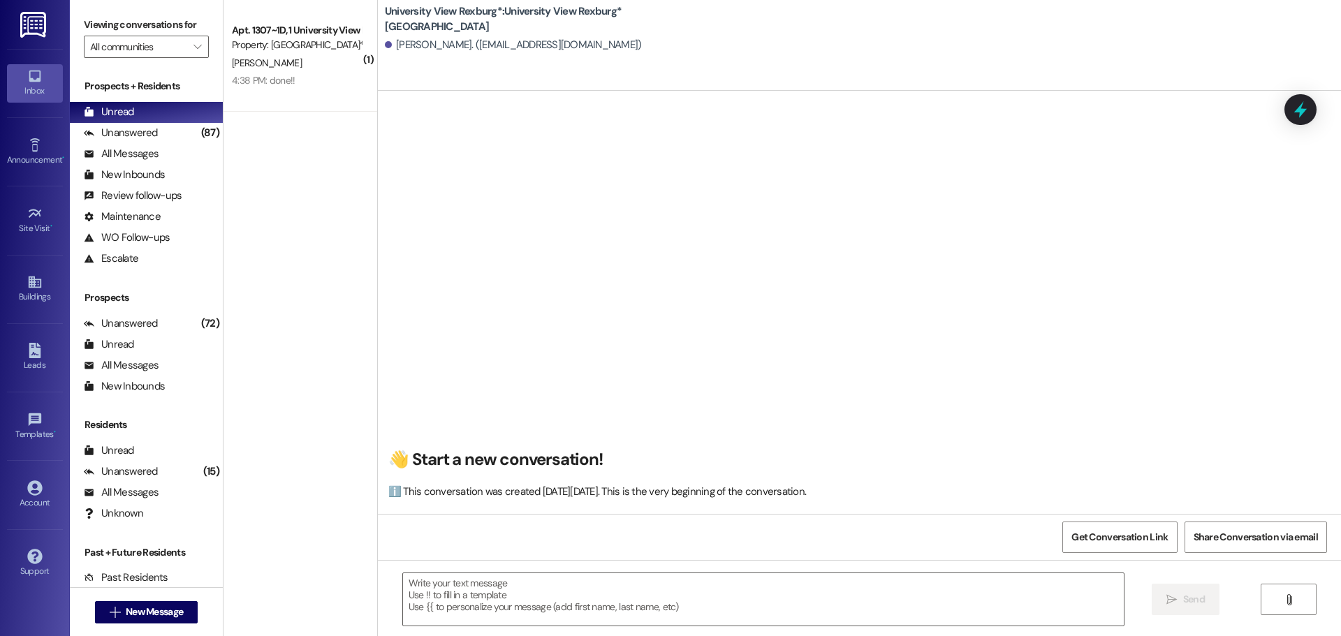
scroll to position [1, 0]
click at [627, 598] on textarea at bounding box center [763, 599] width 721 height 52
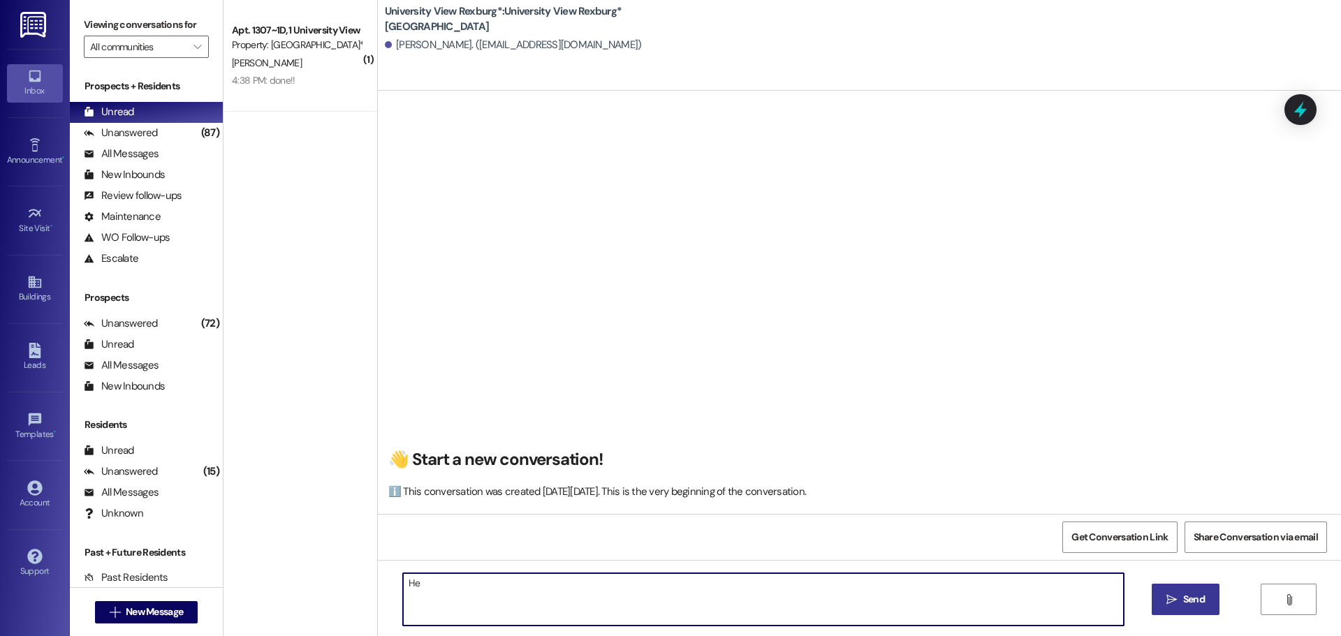
type textarea "H"
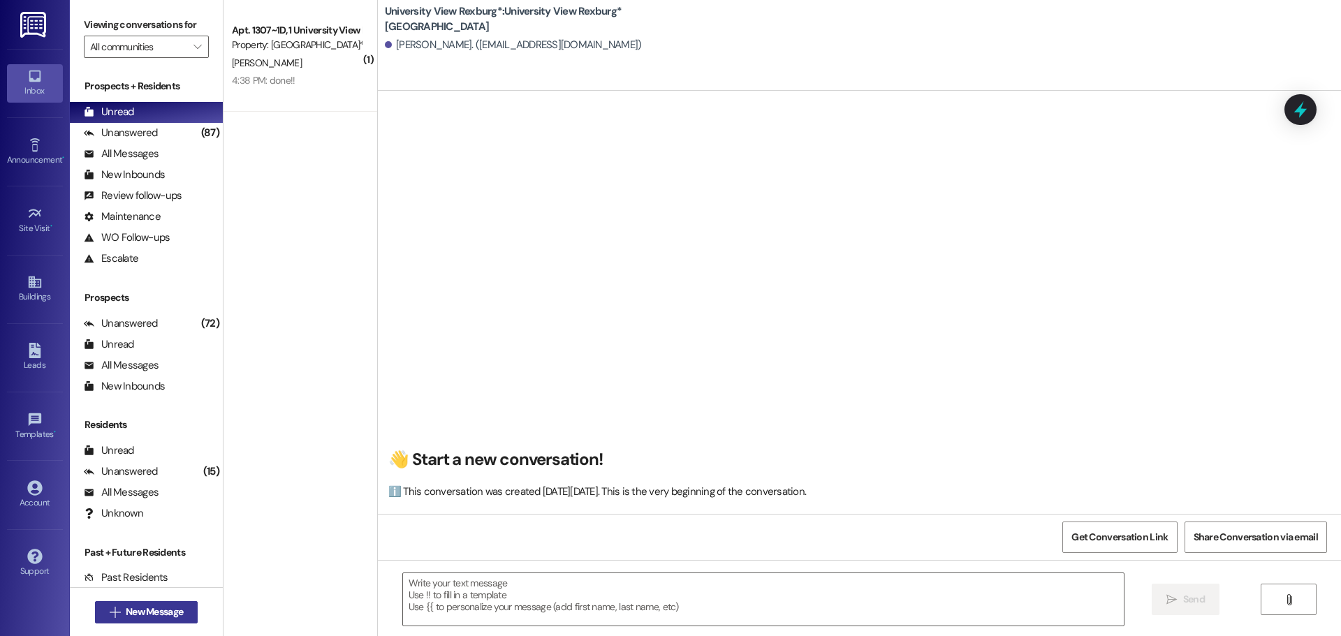
click at [154, 616] on span "New Message" at bounding box center [154, 612] width 57 height 15
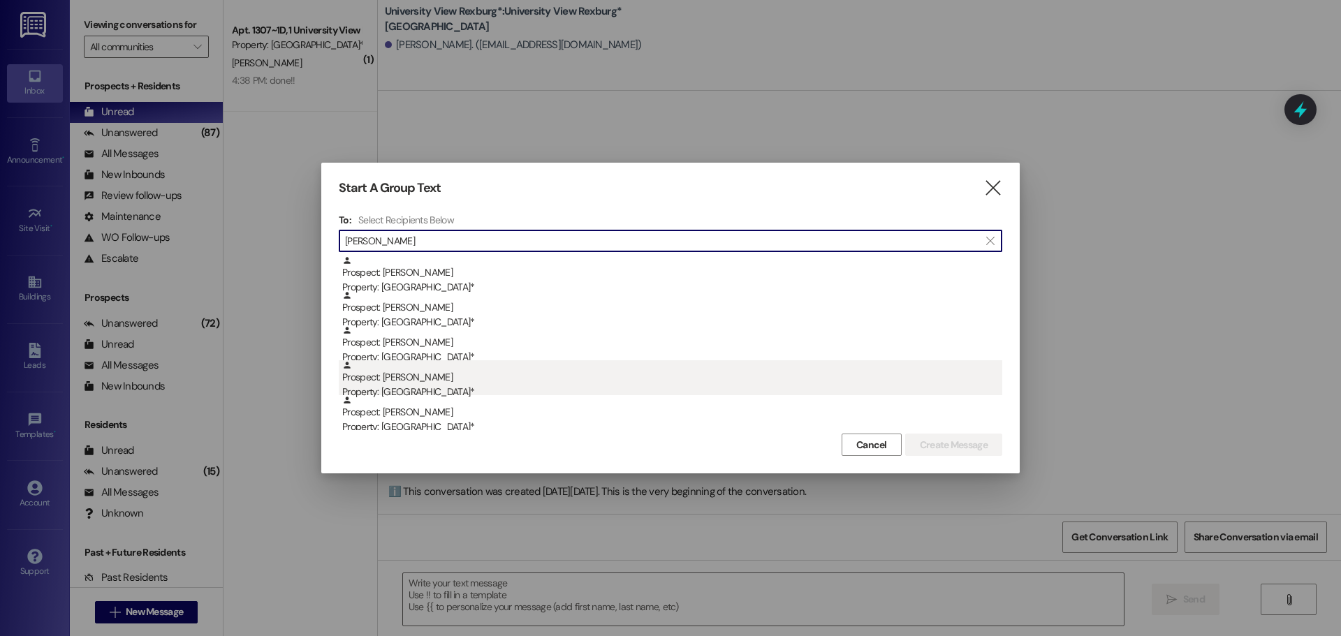
type input "[PERSON_NAME]"
click at [473, 372] on div "Prospect: [PERSON_NAME] Property: University View Rexburg*" at bounding box center [672, 380] width 660 height 40
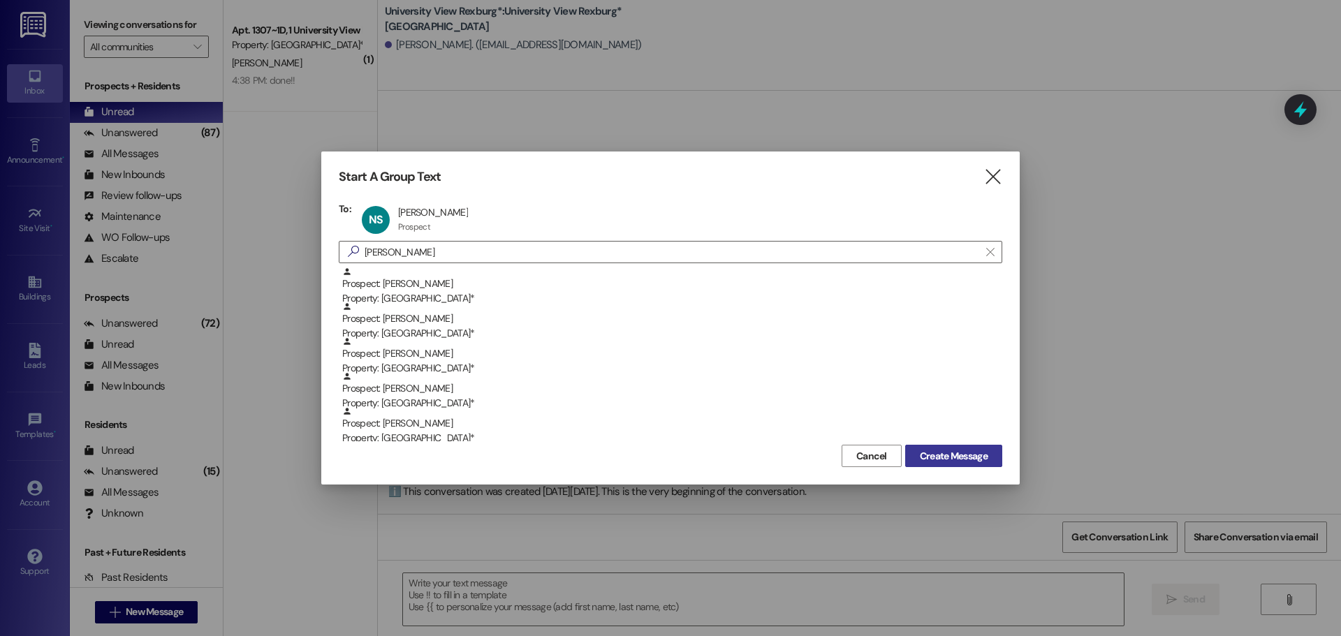
click at [926, 455] on span "Create Message" at bounding box center [954, 456] width 68 height 15
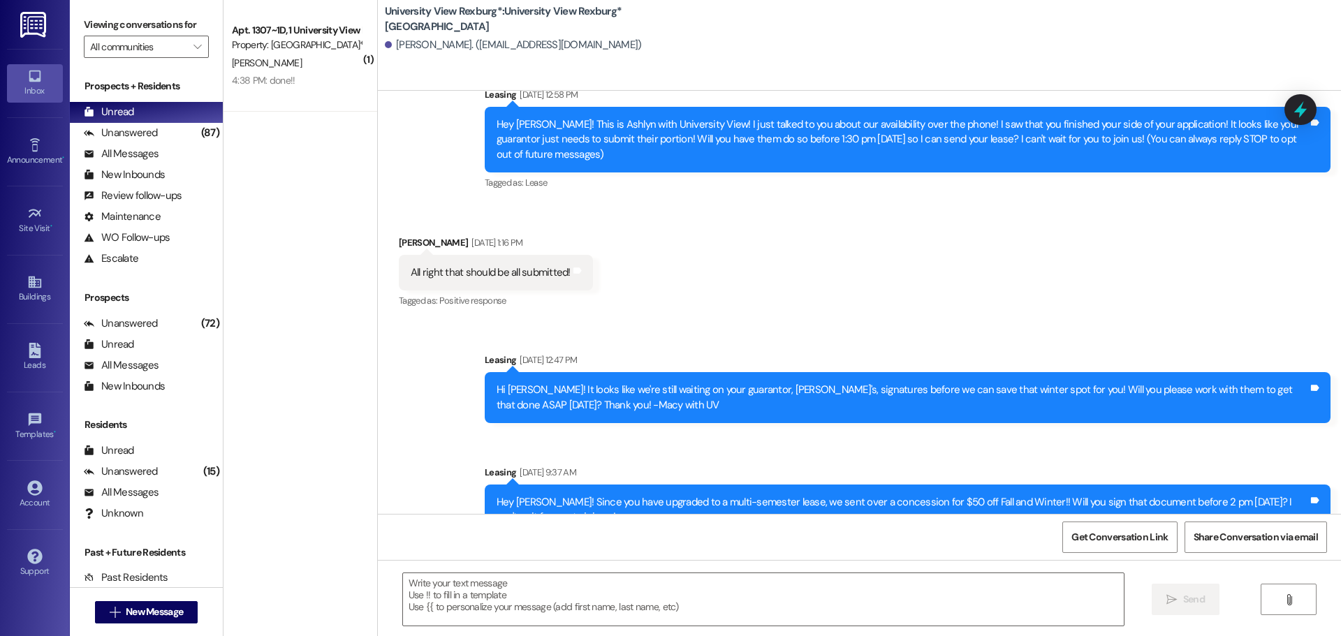
scroll to position [99, 0]
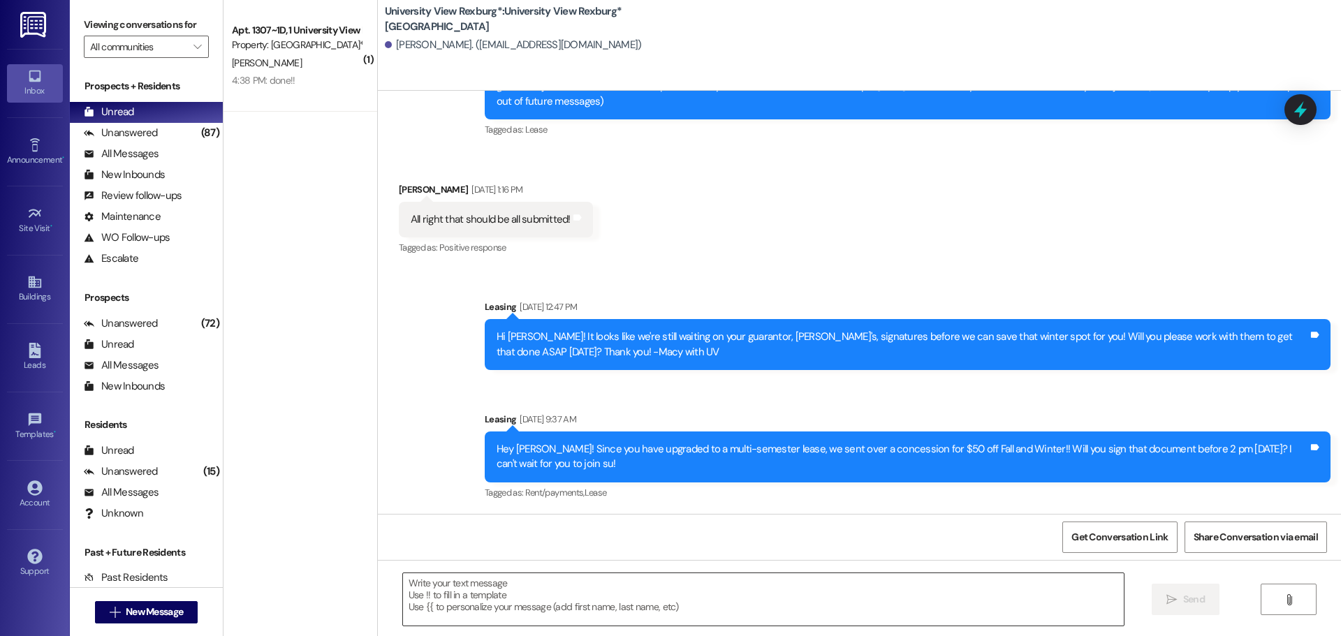
click at [608, 596] on textarea at bounding box center [763, 599] width 721 height 52
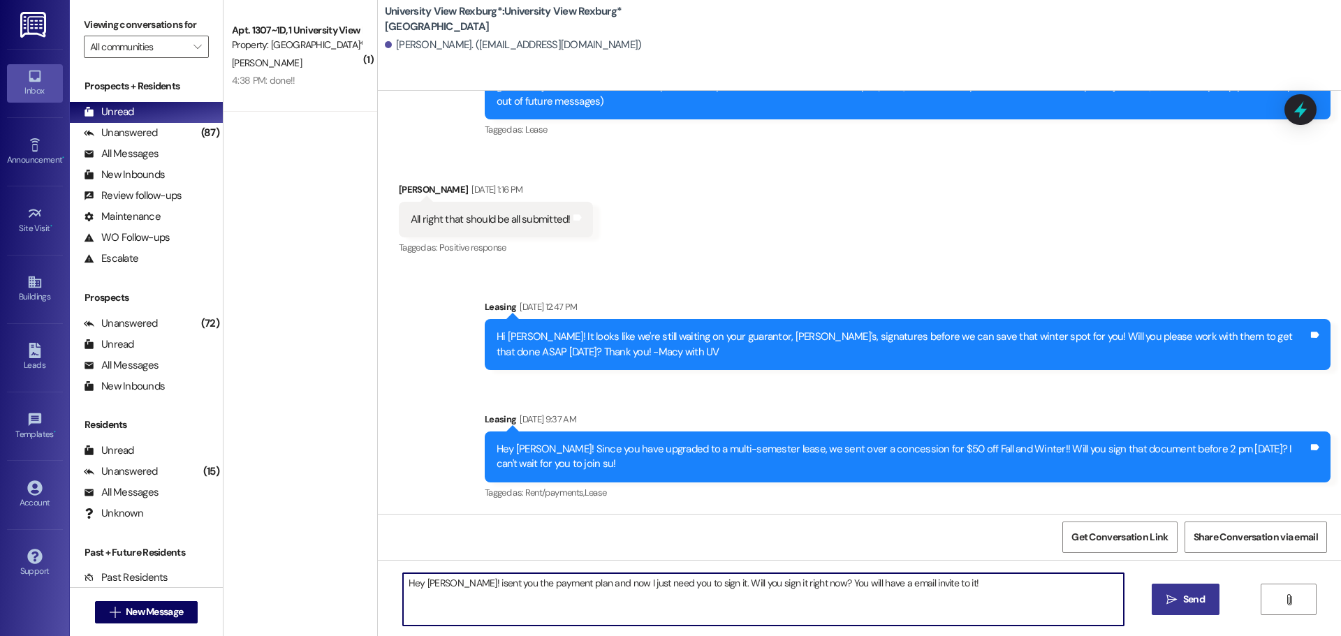
click at [450, 581] on textarea "Hey [PERSON_NAME]! isent you the payment plan and now I just need you to sign i…" at bounding box center [763, 599] width 721 height 52
drag, startPoint x: 947, startPoint y: 579, endPoint x: 358, endPoint y: 601, distance: 589.8
click at [378, 608] on div "Hey [PERSON_NAME]! I sent you the payment plan and now I just need you to sign …" at bounding box center [859, 612] width 963 height 105
type textarea "Hey [PERSON_NAME]! I sent you the payment plan and now I just need you to sign …"
click at [1167, 601] on icon "" at bounding box center [1171, 599] width 10 height 11
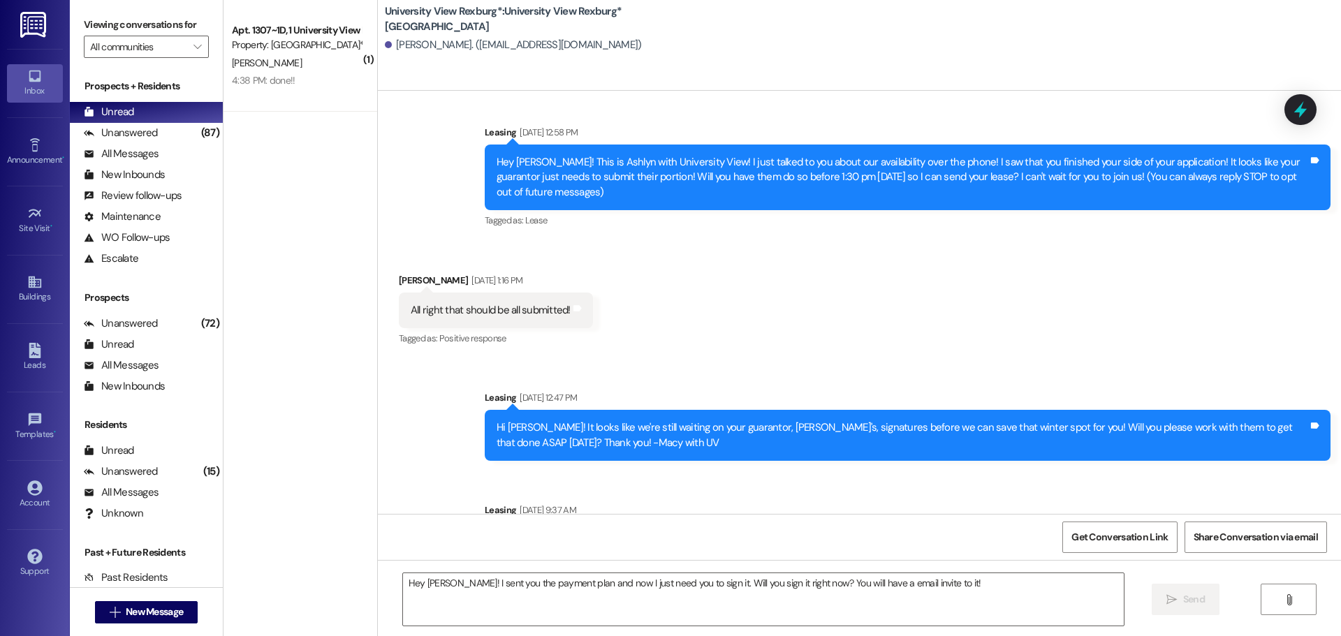
scroll to position [0, 0]
